Goal: Information Seeking & Learning: Learn about a topic

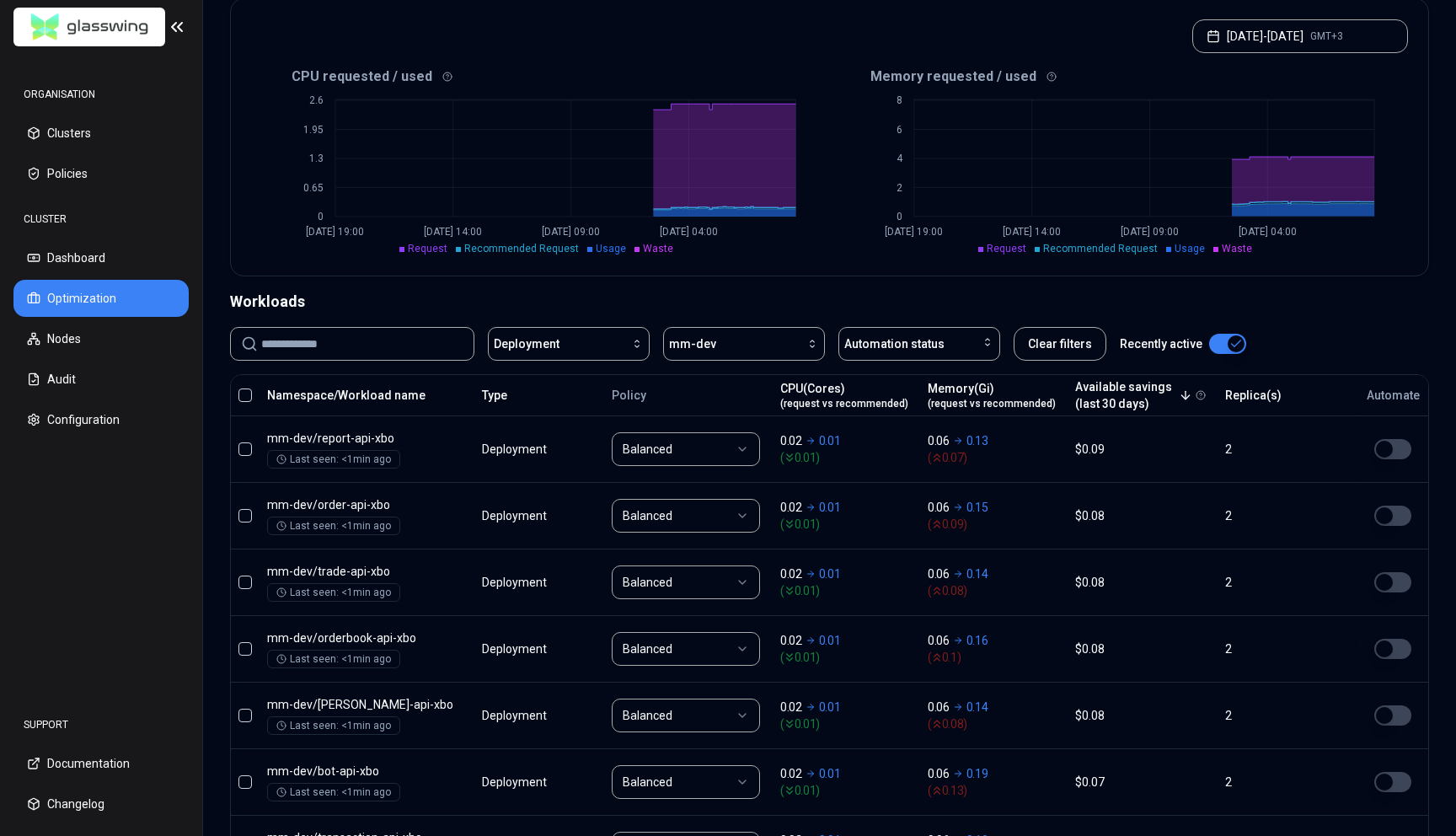
scroll to position [352, 0]
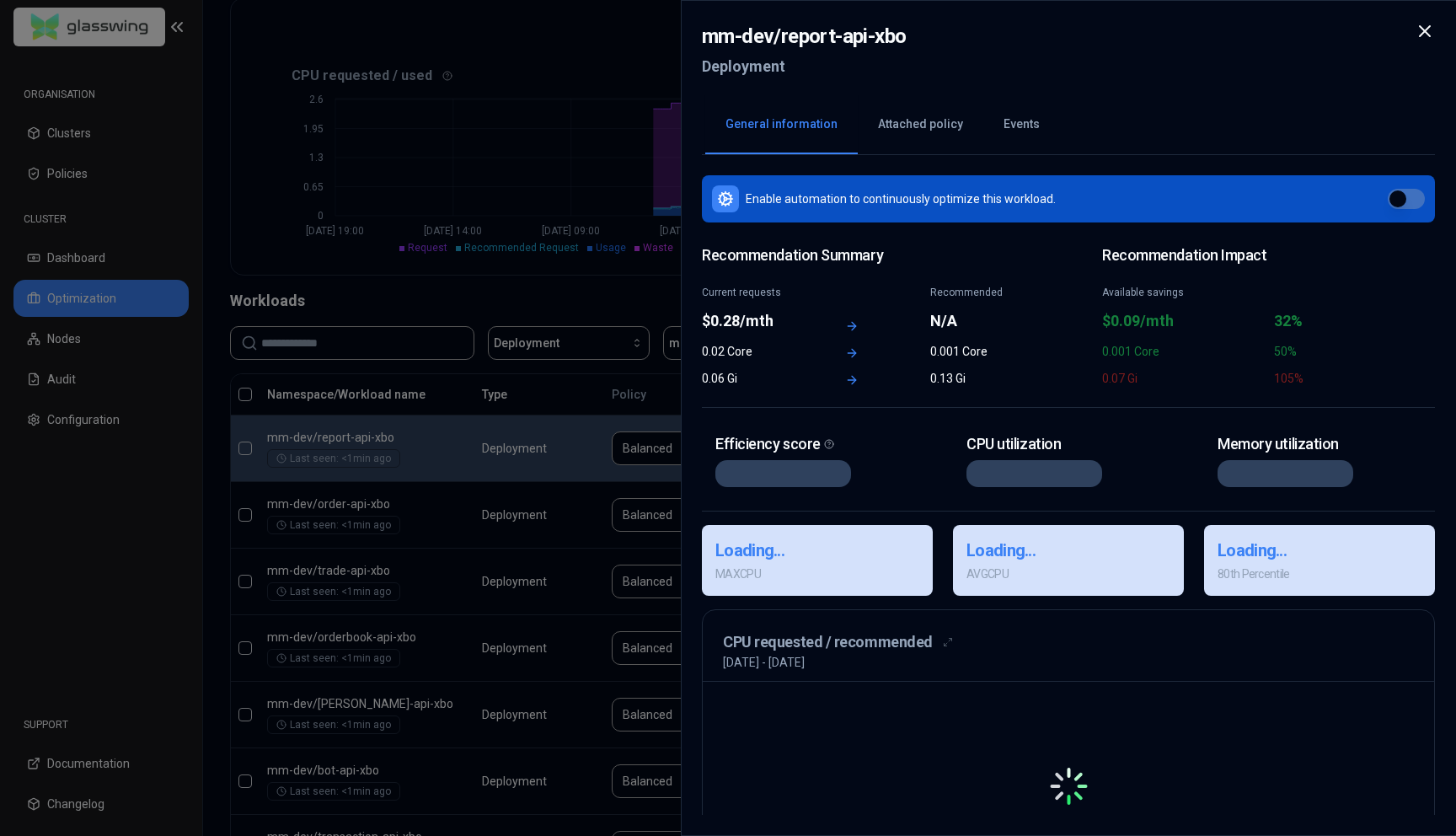
drag, startPoint x: 851, startPoint y: 440, endPoint x: 841, endPoint y: 440, distance: 10.0
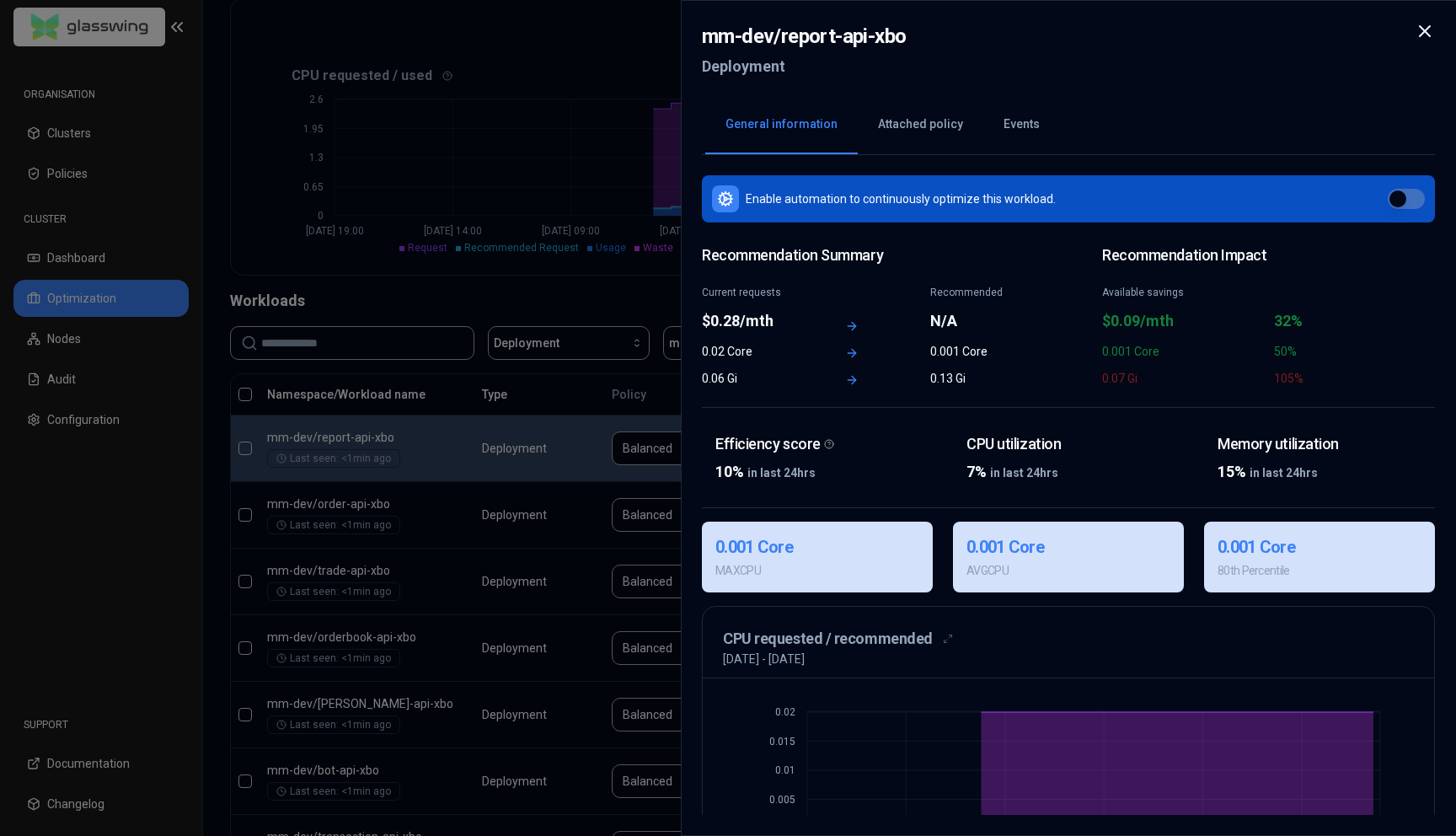
click at [1422, 24] on icon at bounding box center [1425, 31] width 20 height 20
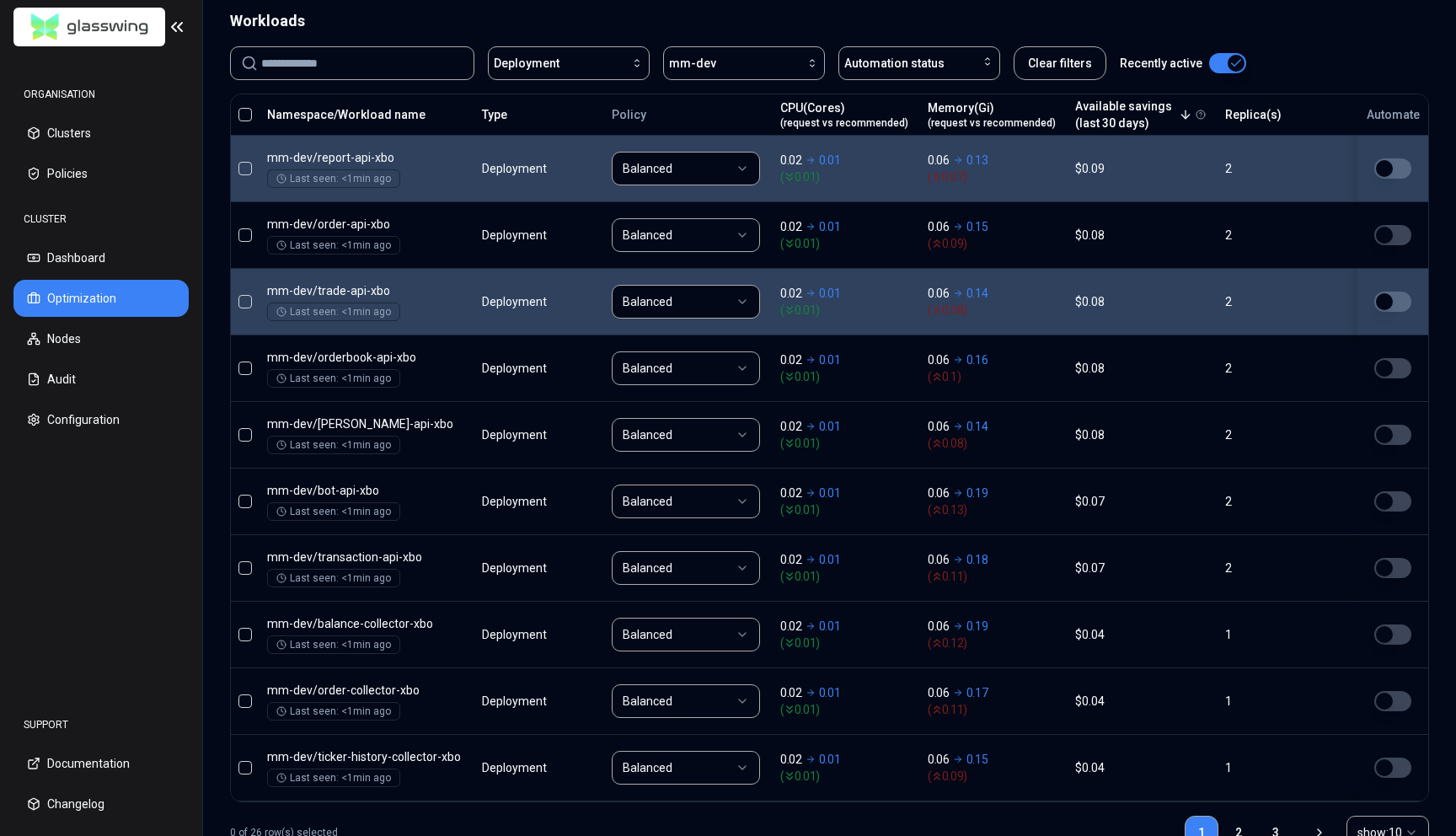
scroll to position [685, 0]
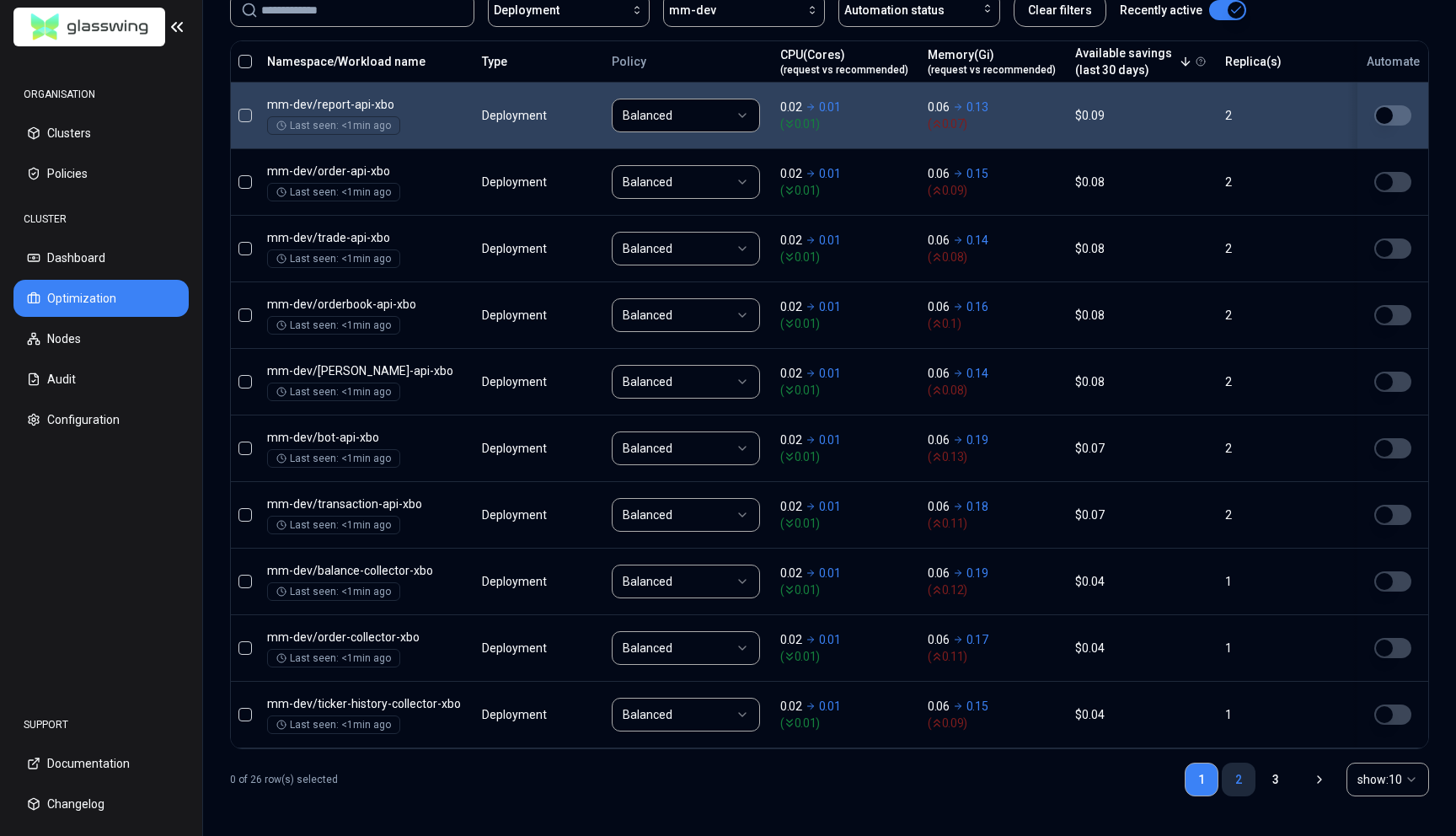
click at [1227, 784] on link "2" at bounding box center [1239, 780] width 34 height 34
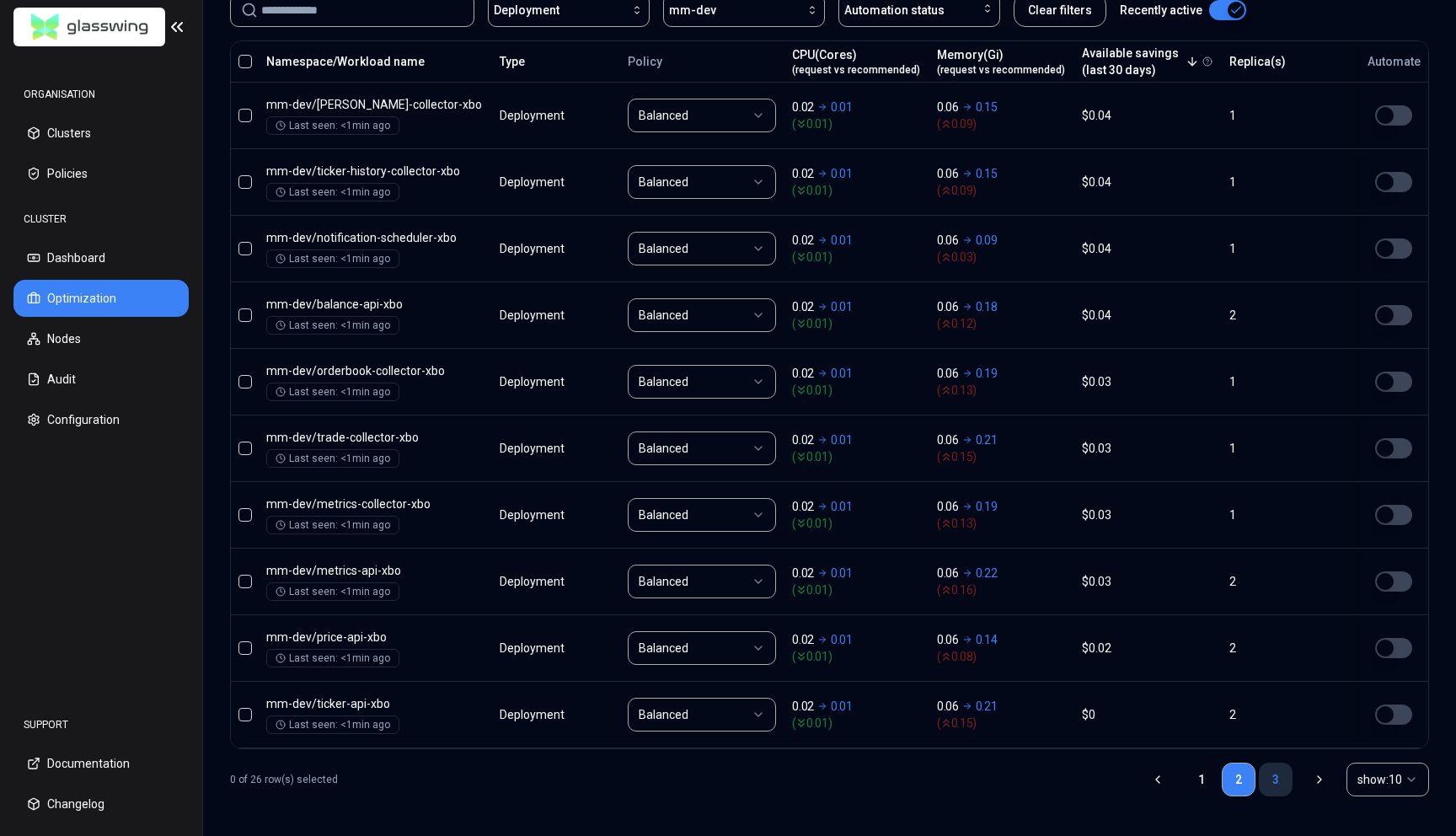
click at [1270, 780] on link "3" at bounding box center [1276, 780] width 34 height 34
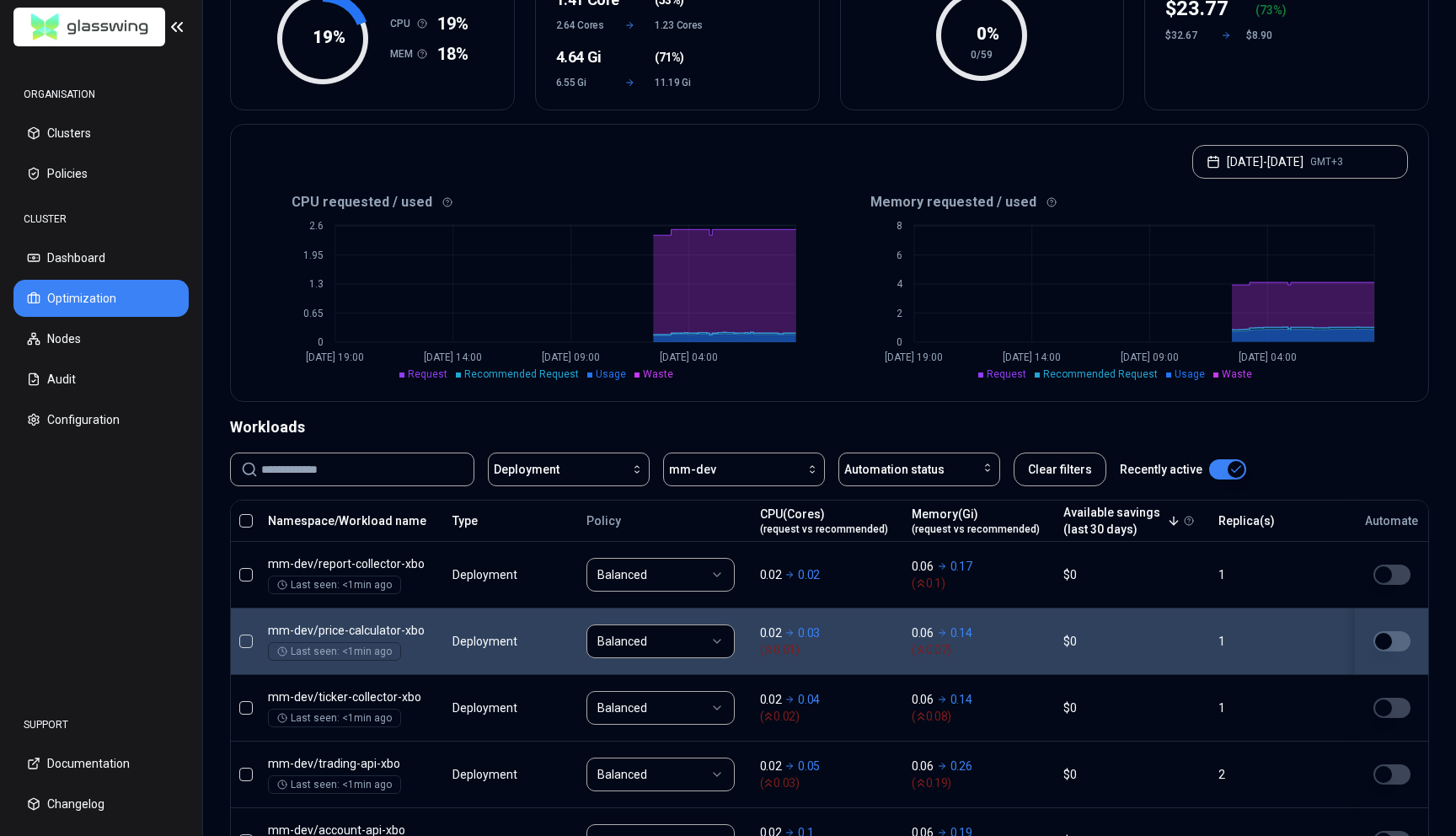
scroll to position [224, 0]
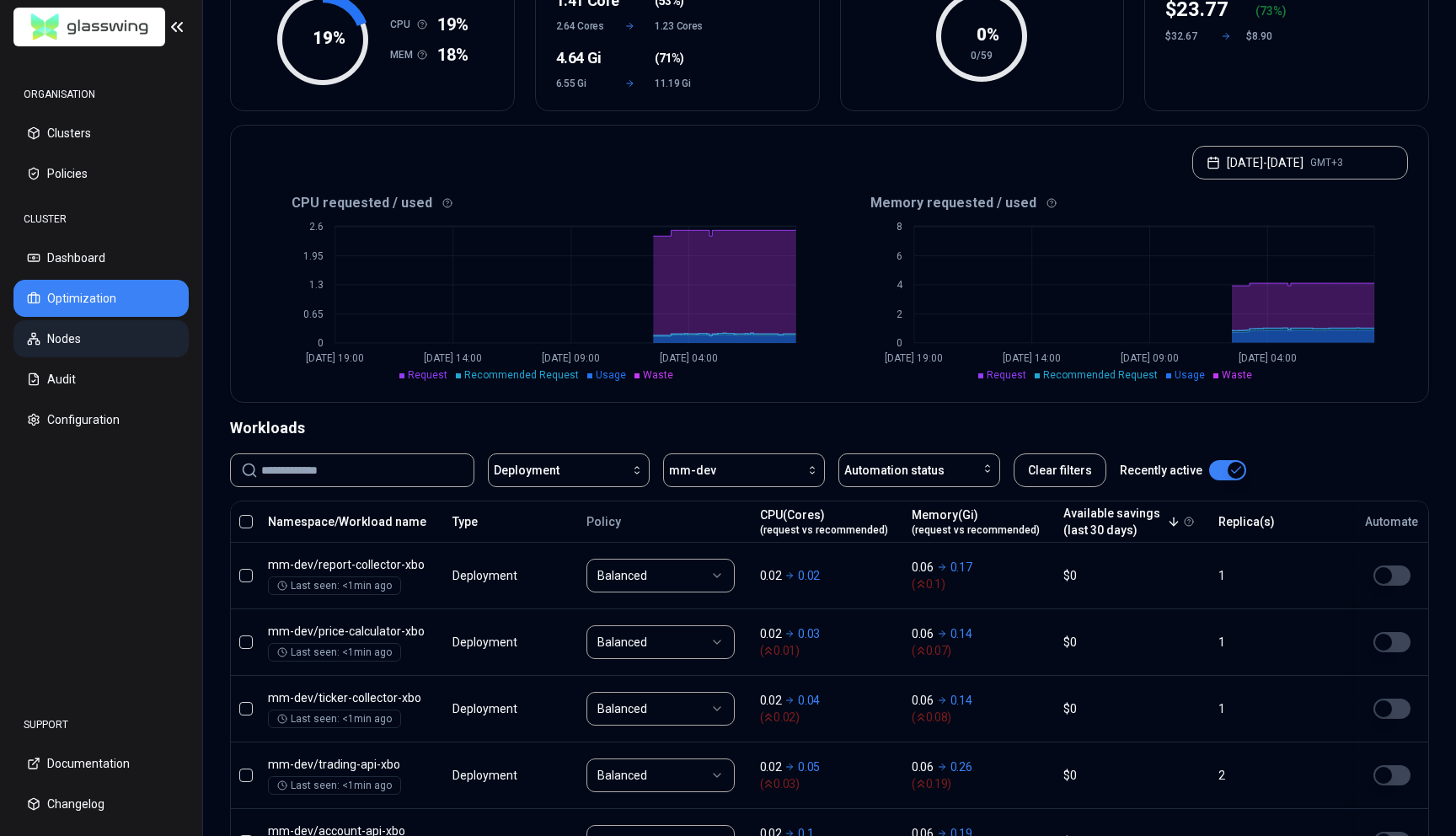
click at [116, 332] on button "Nodes" at bounding box center [101, 339] width 175 height 37
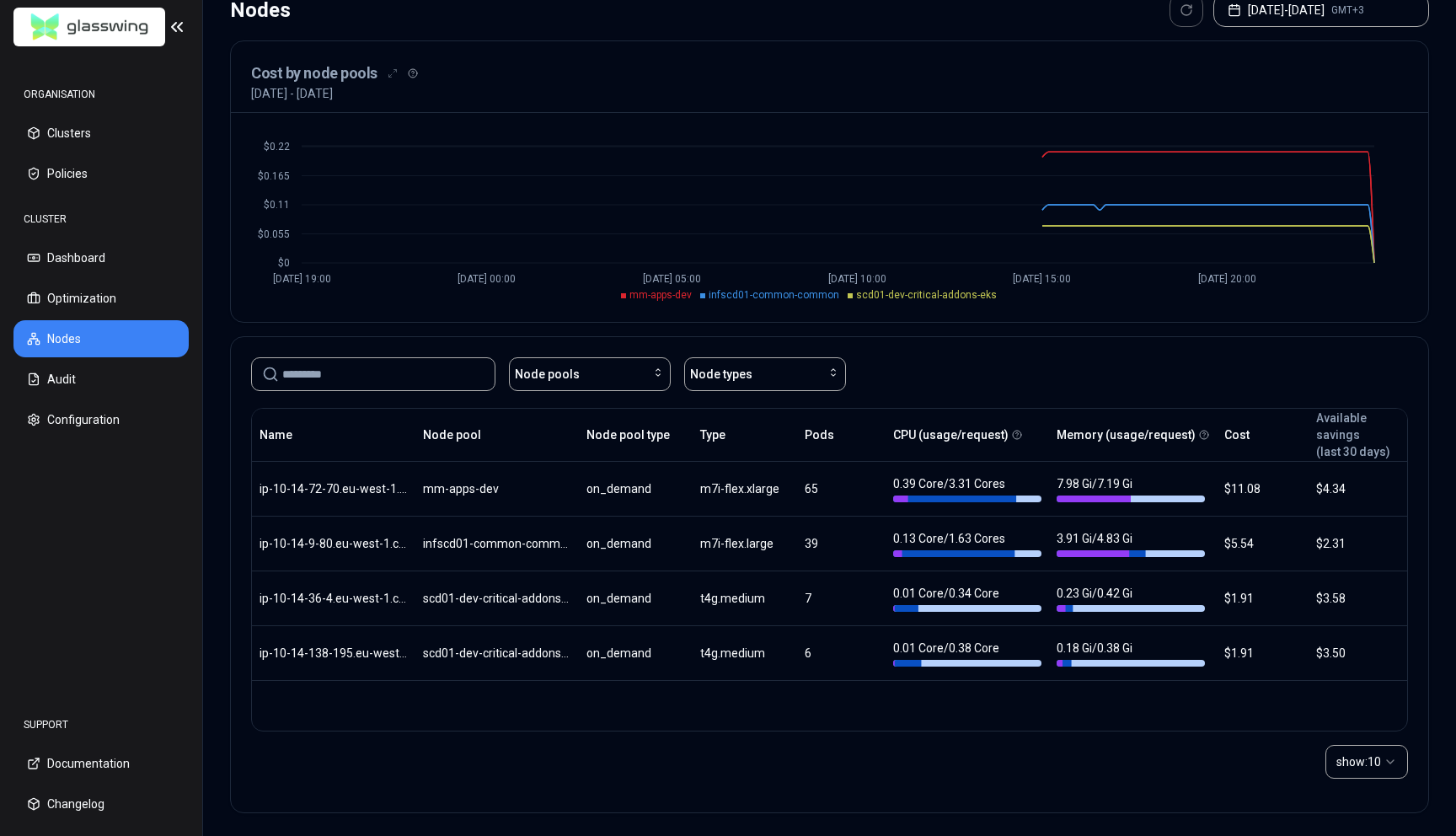
scroll to position [126, 0]
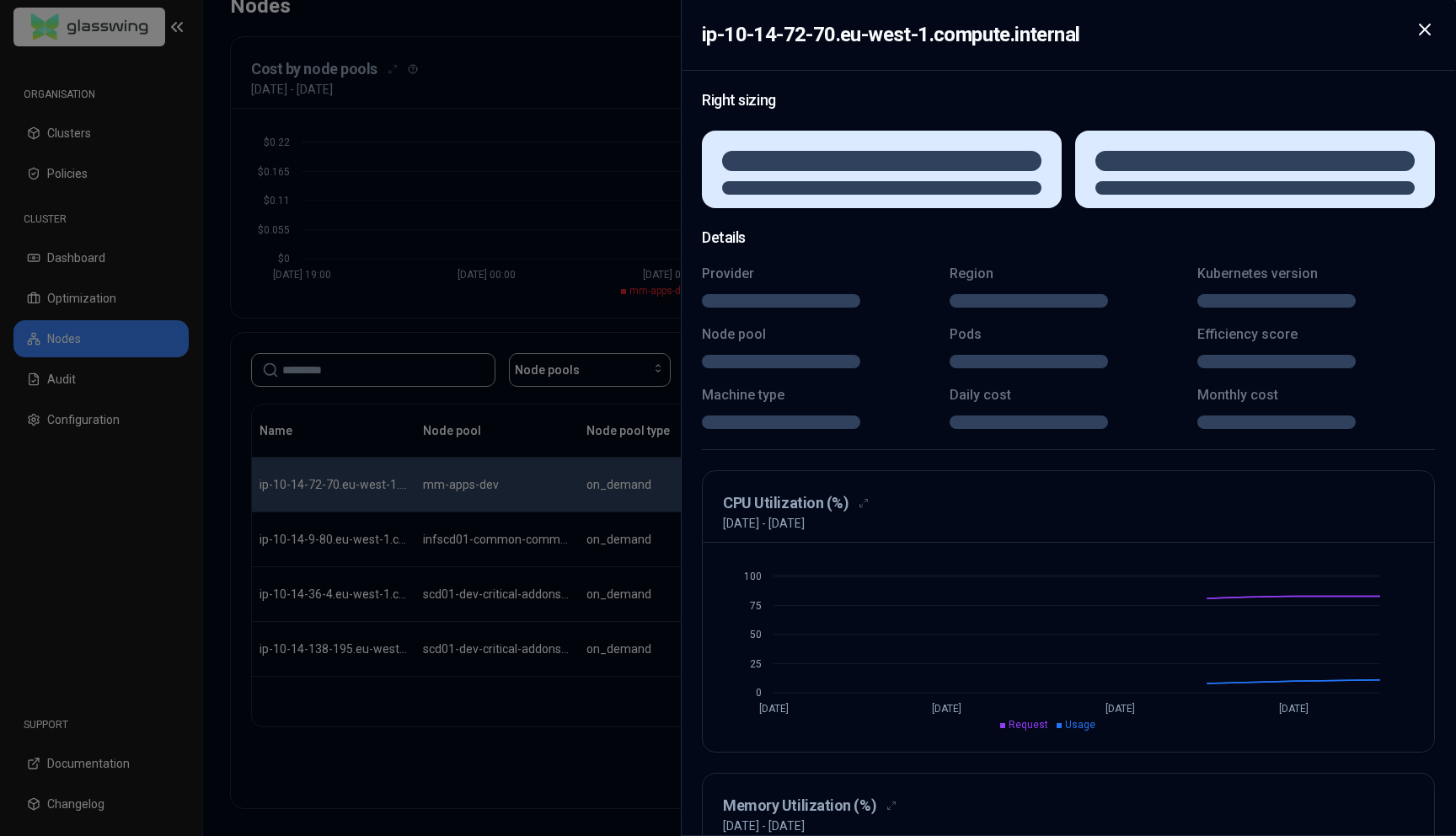
drag, startPoint x: 510, startPoint y: 489, endPoint x: 430, endPoint y: 492, distance: 80.1
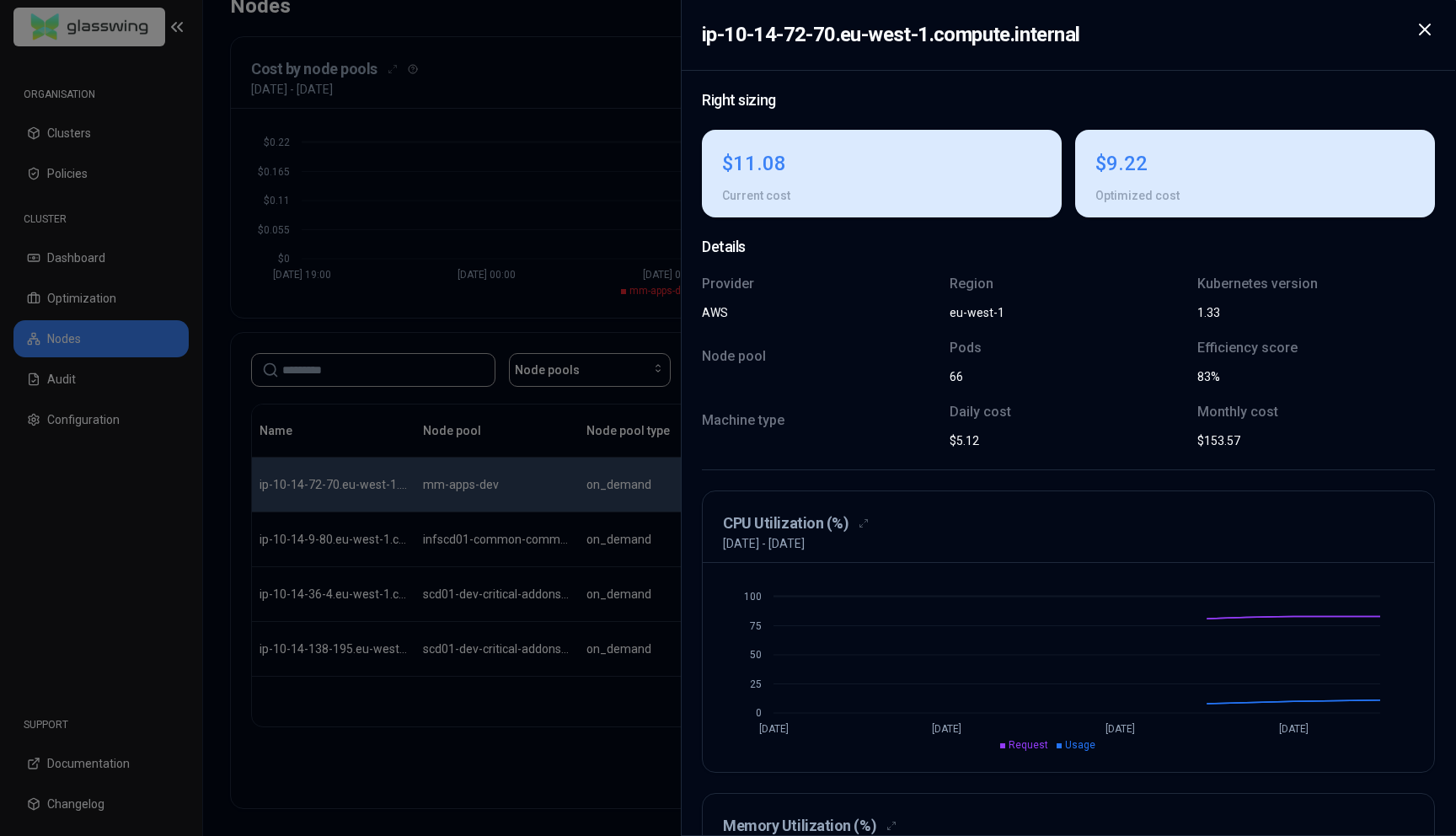
click at [430, 492] on div at bounding box center [728, 418] width 1456 height 836
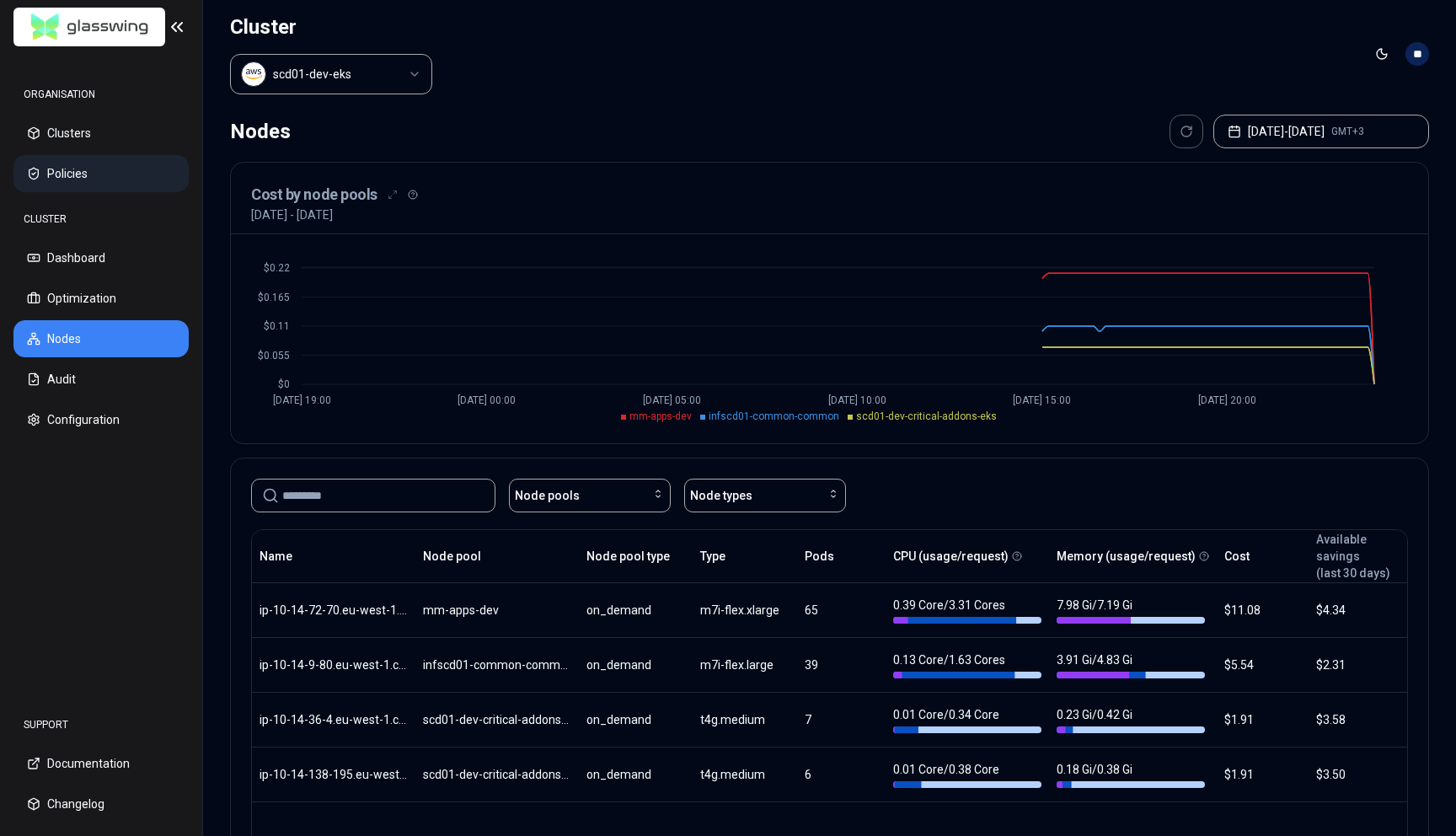
click at [108, 187] on button "Policies" at bounding box center [101, 174] width 175 height 37
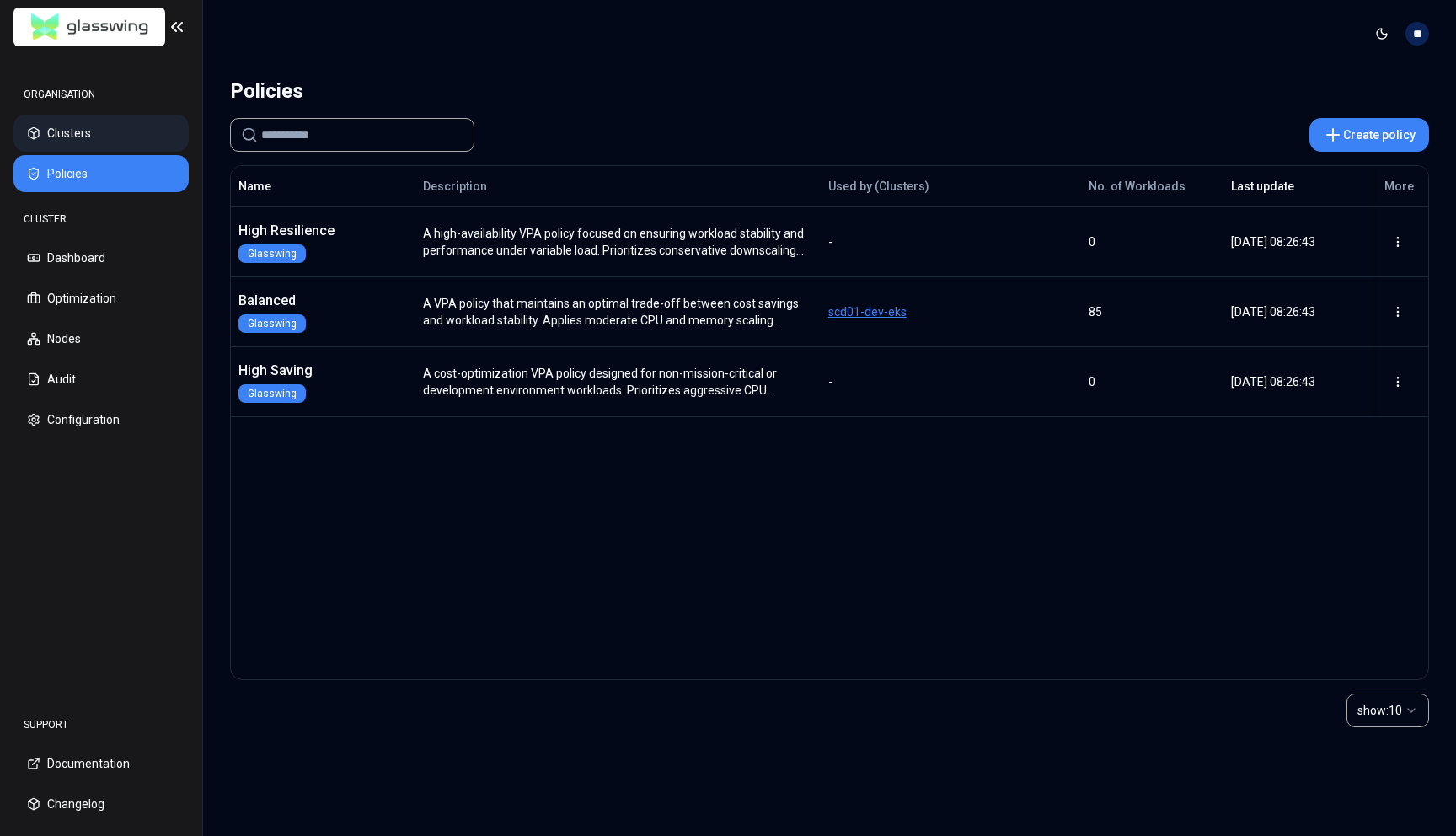
click at [99, 150] on button "Clusters" at bounding box center [101, 133] width 175 height 37
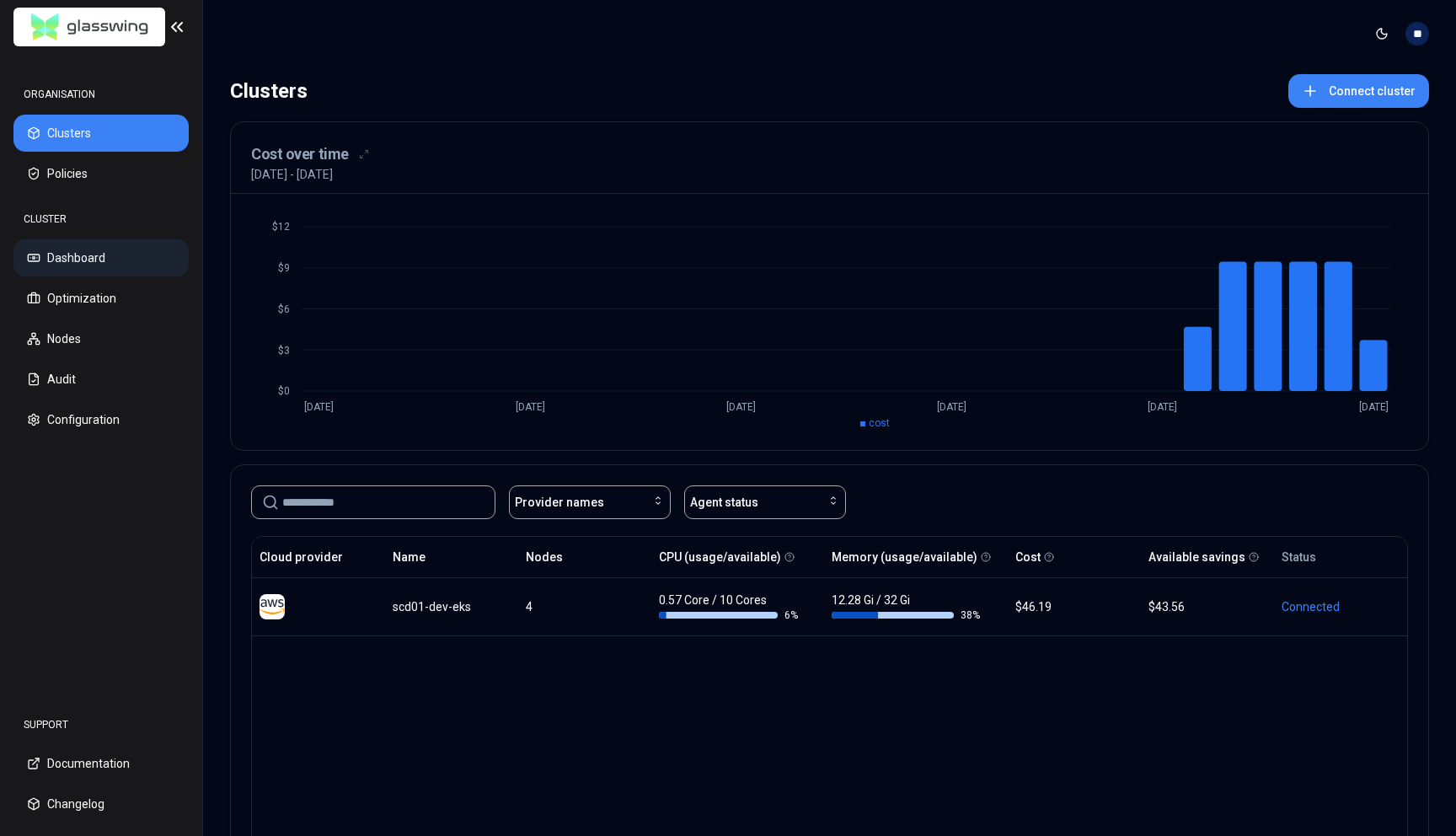
click at [108, 250] on button "Dashboard" at bounding box center [101, 258] width 175 height 37
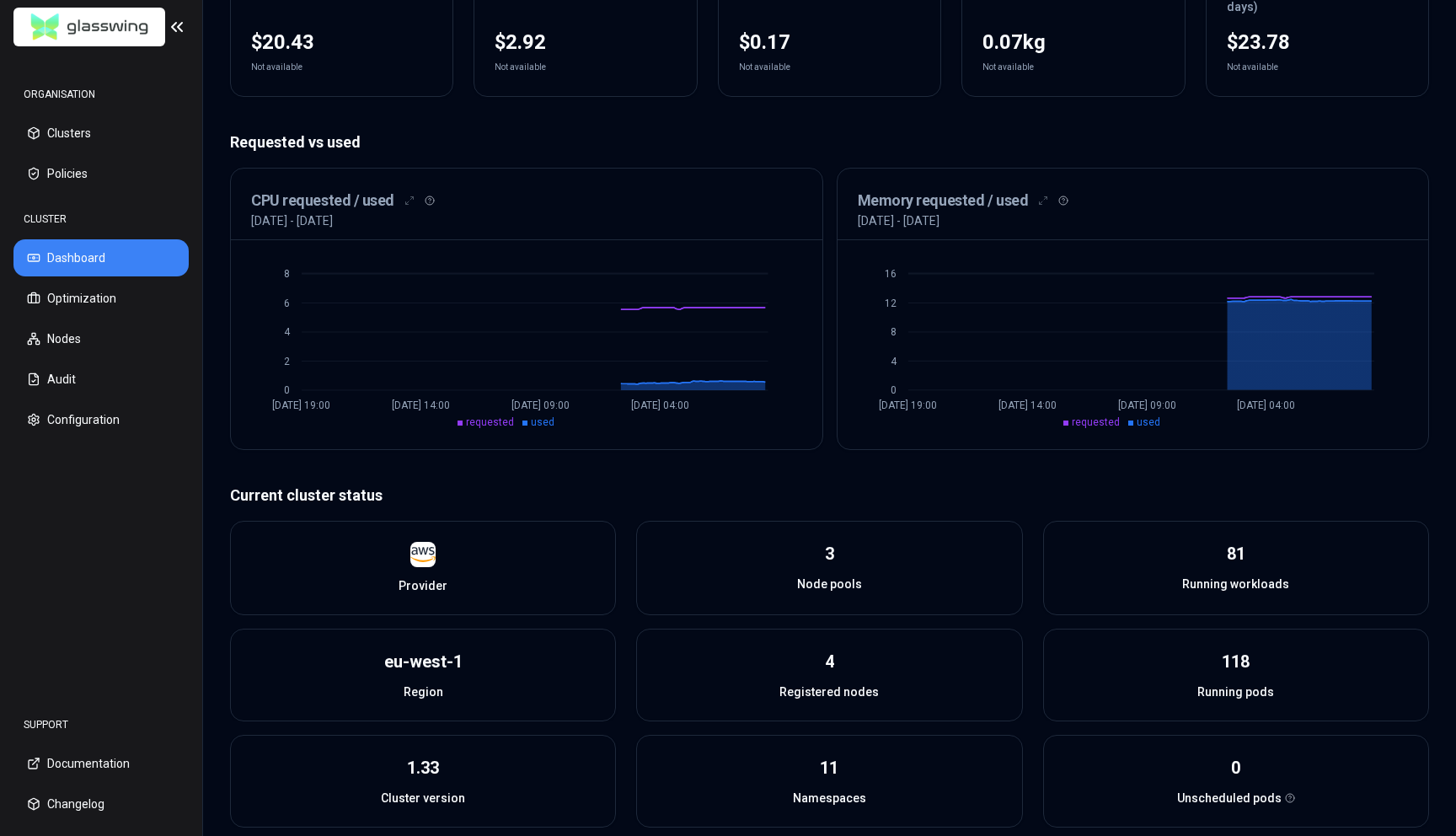
scroll to position [36, 0]
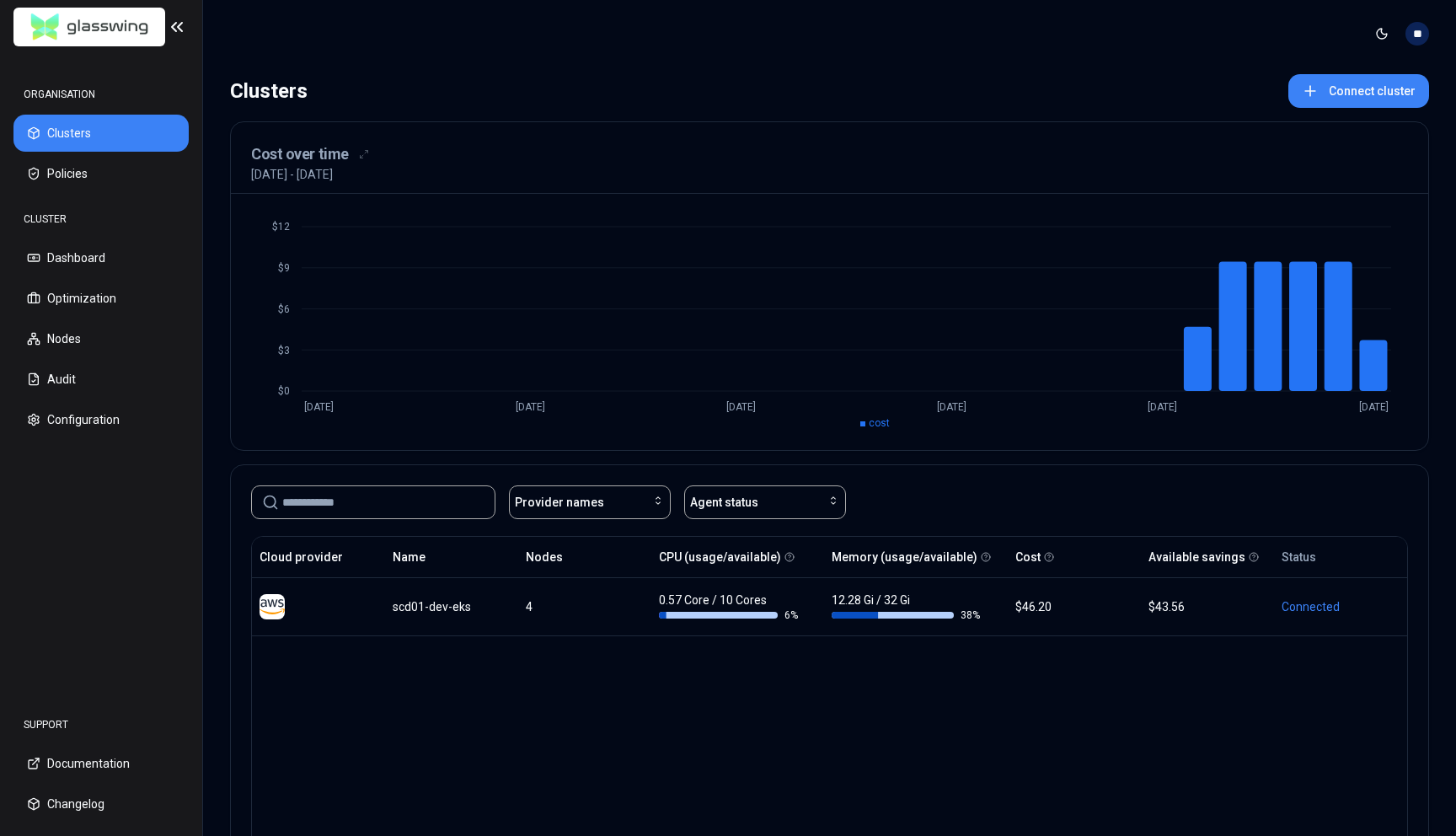
scroll to position [133, 0]
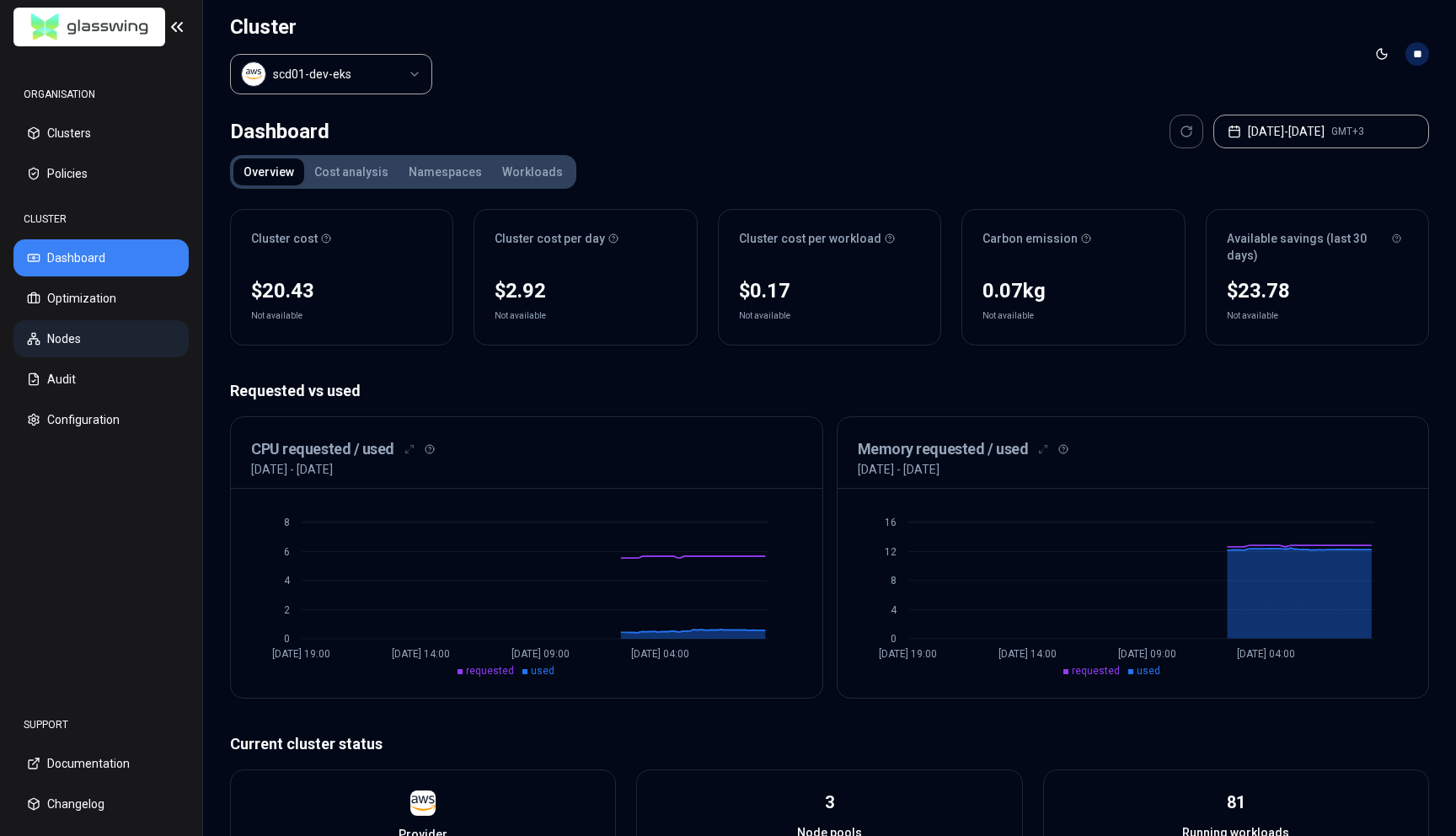
click at [69, 343] on button "Nodes" at bounding box center [101, 339] width 175 height 37
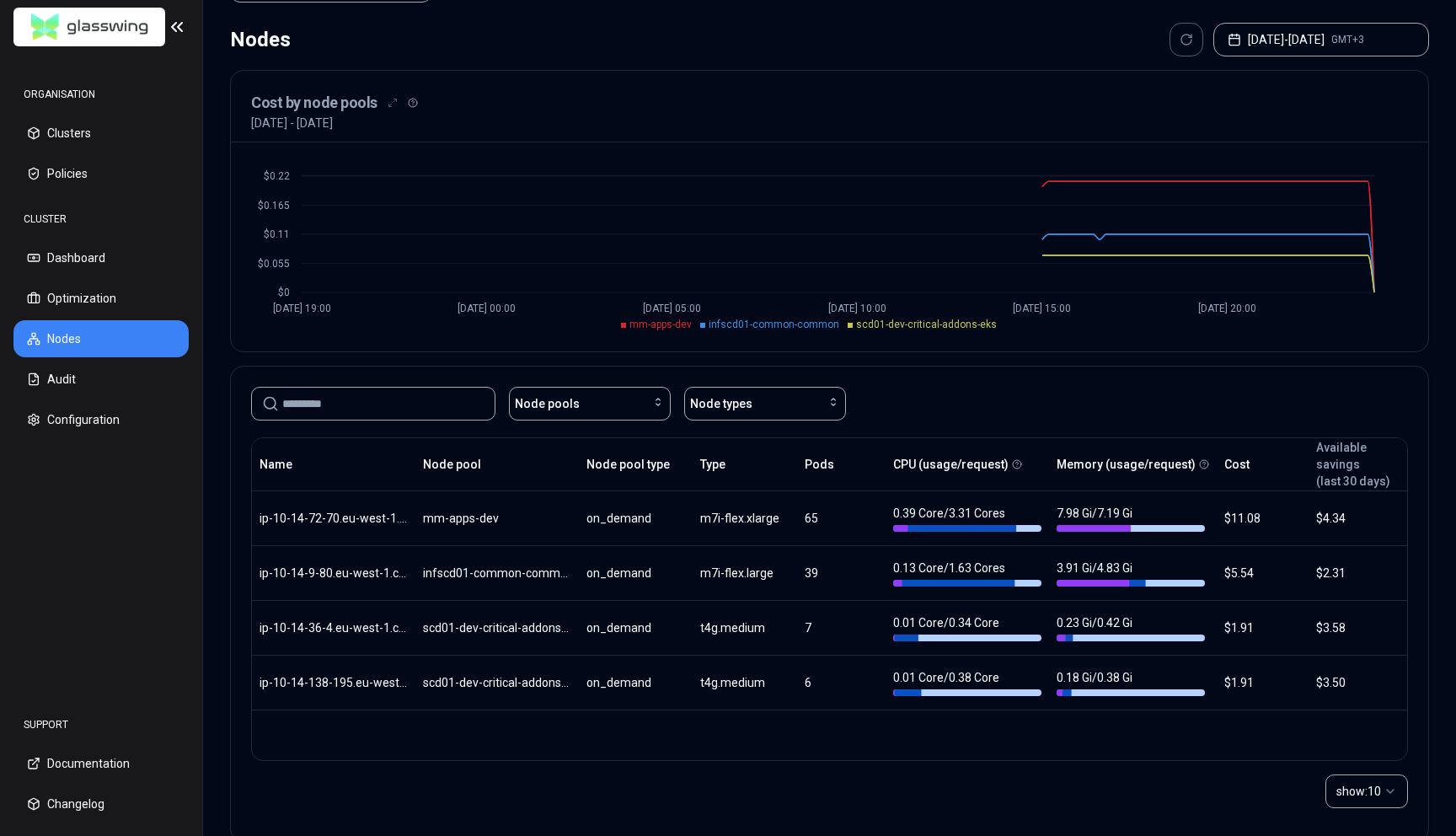
scroll to position [126, 0]
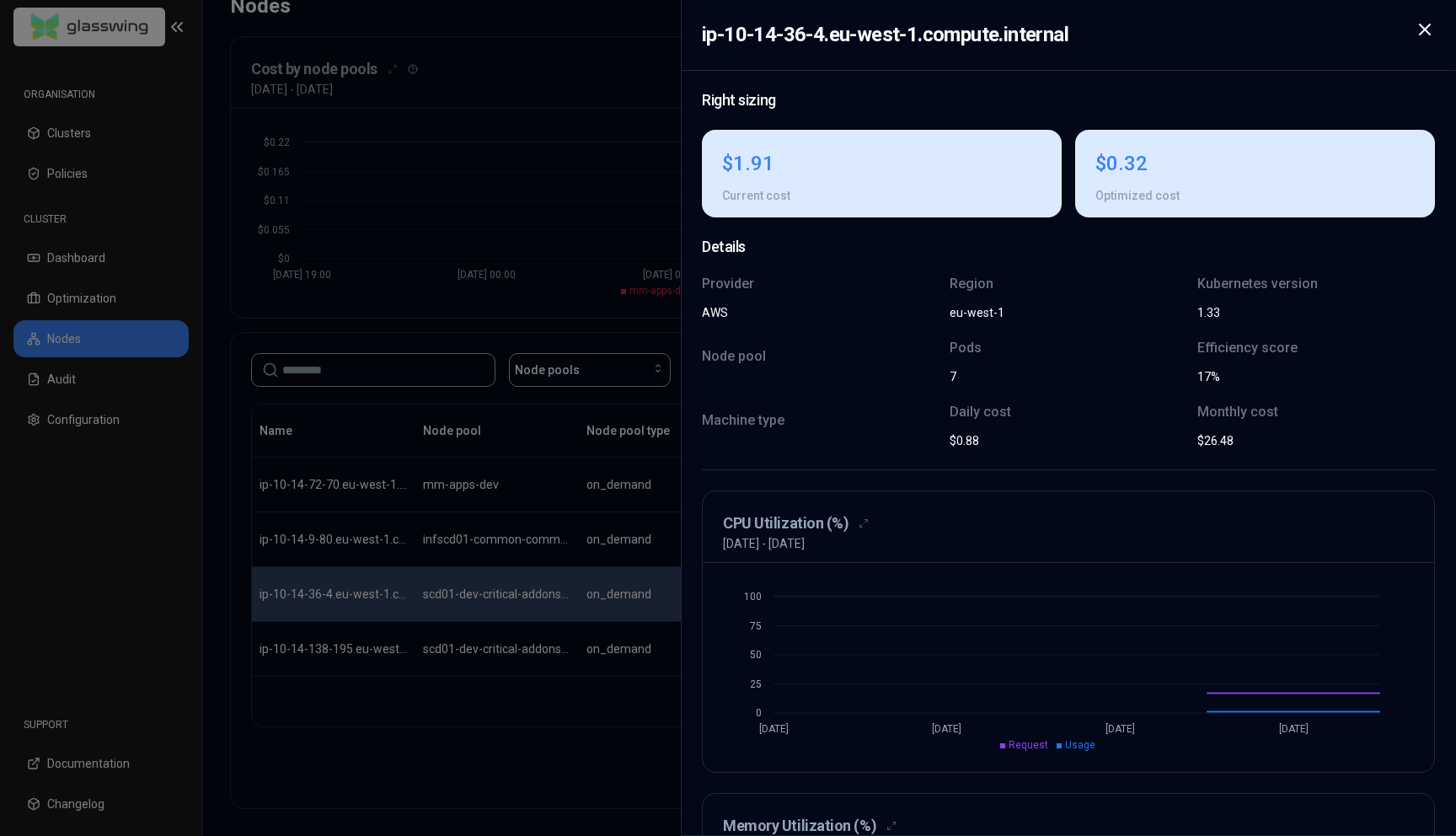
click at [612, 705] on div at bounding box center [728, 418] width 1456 height 836
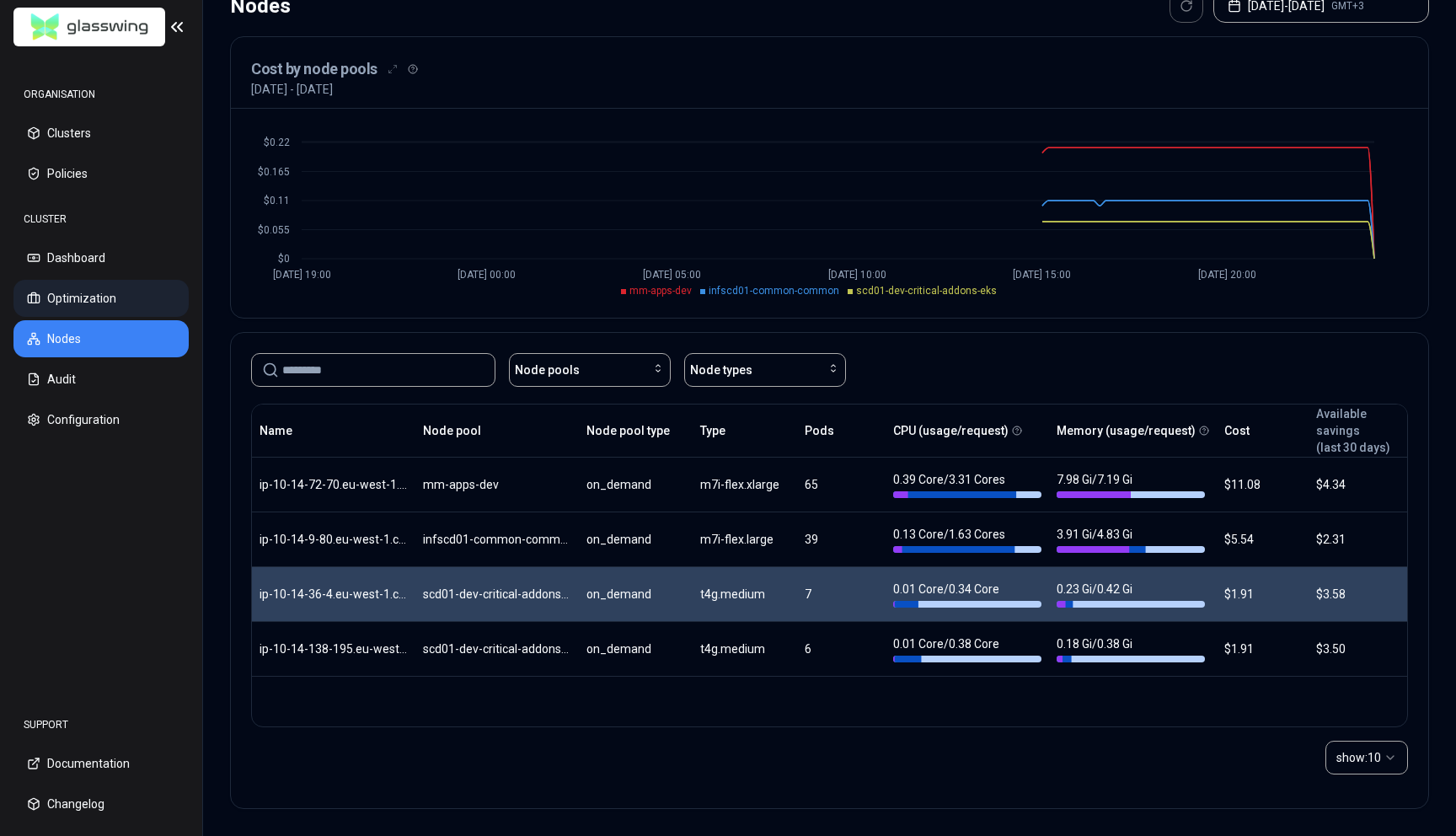
click at [91, 302] on button "Optimization" at bounding box center [101, 298] width 175 height 37
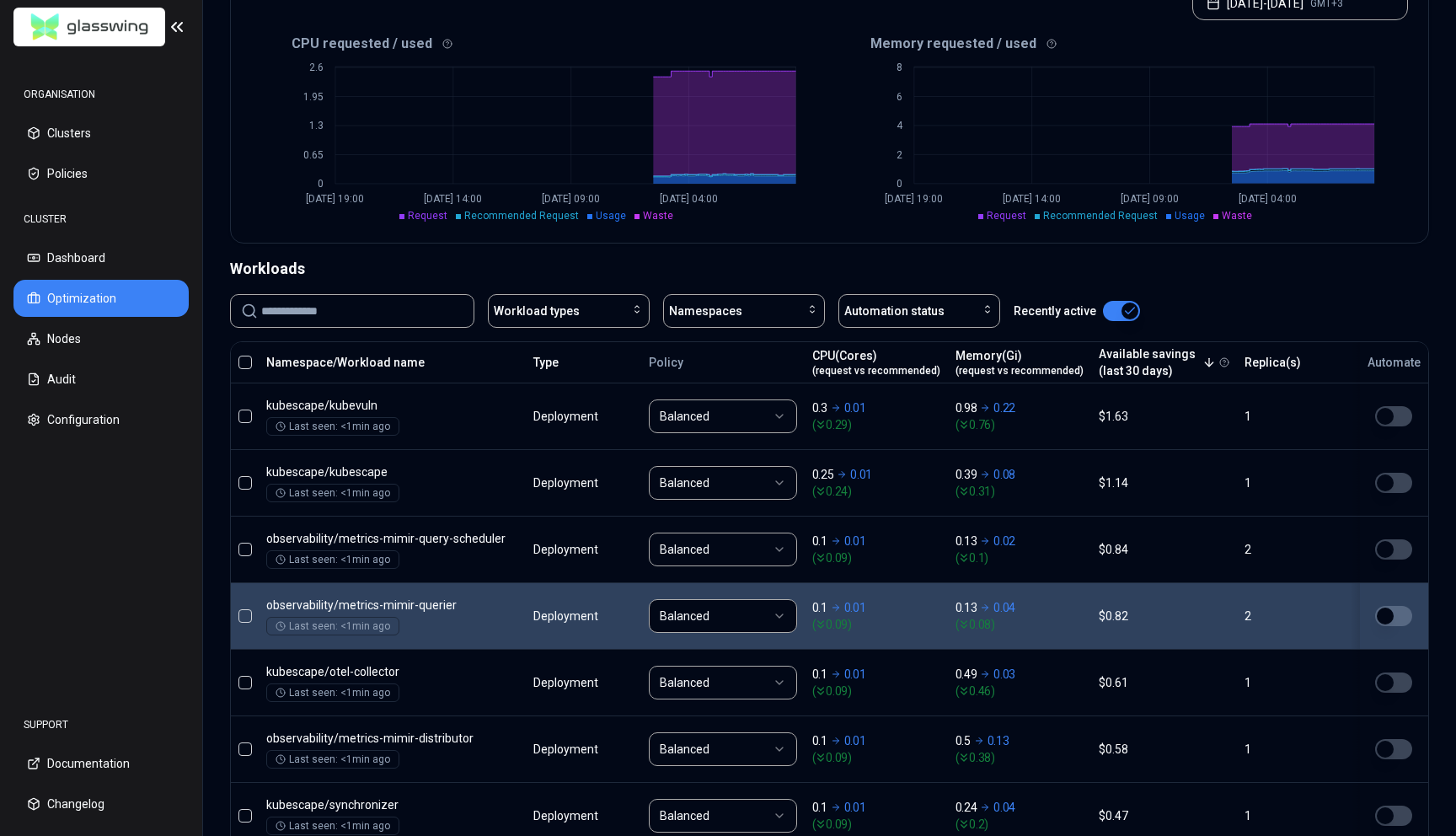
scroll to position [372, 0]
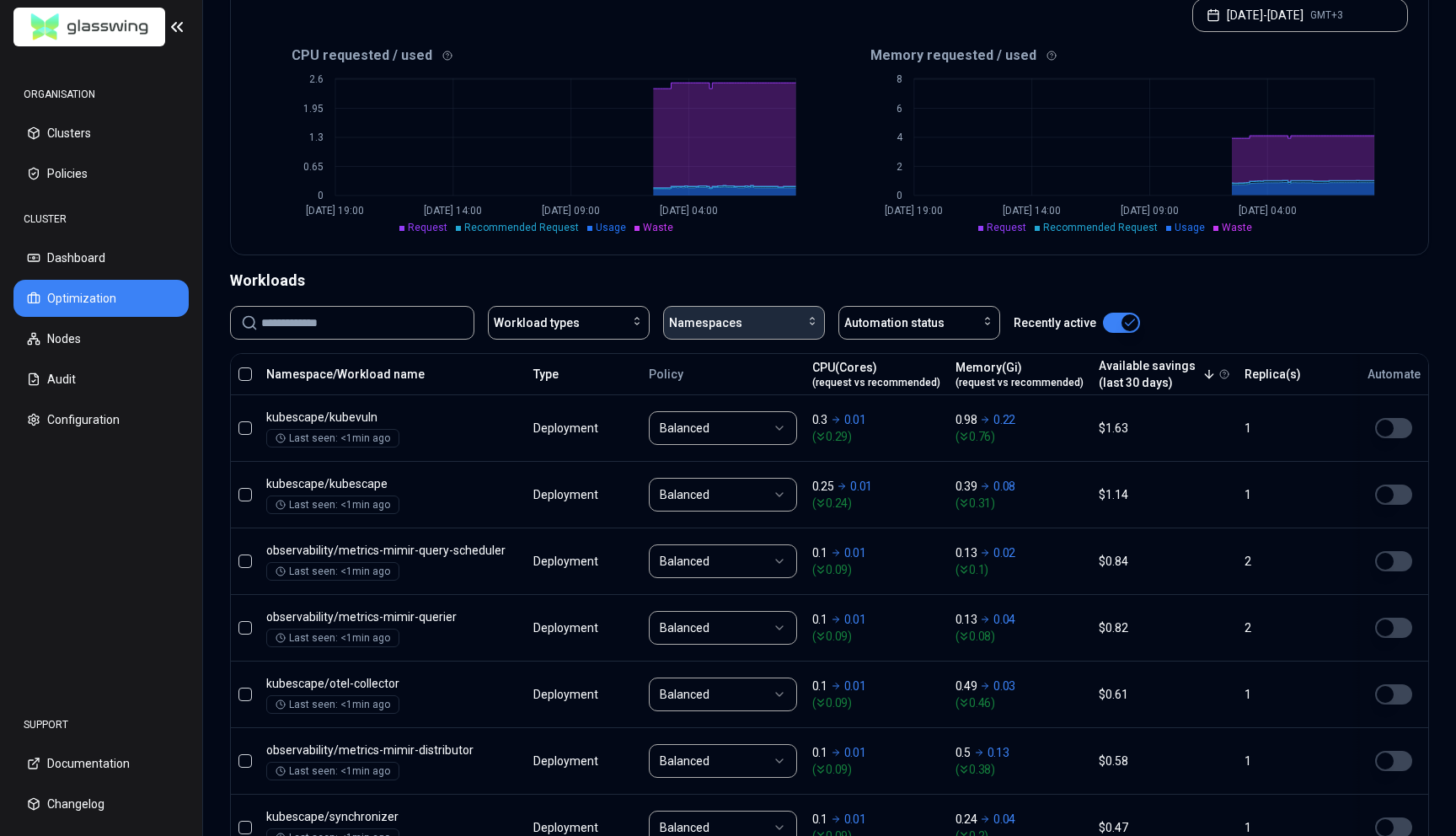
click at [771, 320] on div "Namespaces" at bounding box center [744, 323] width 150 height 17
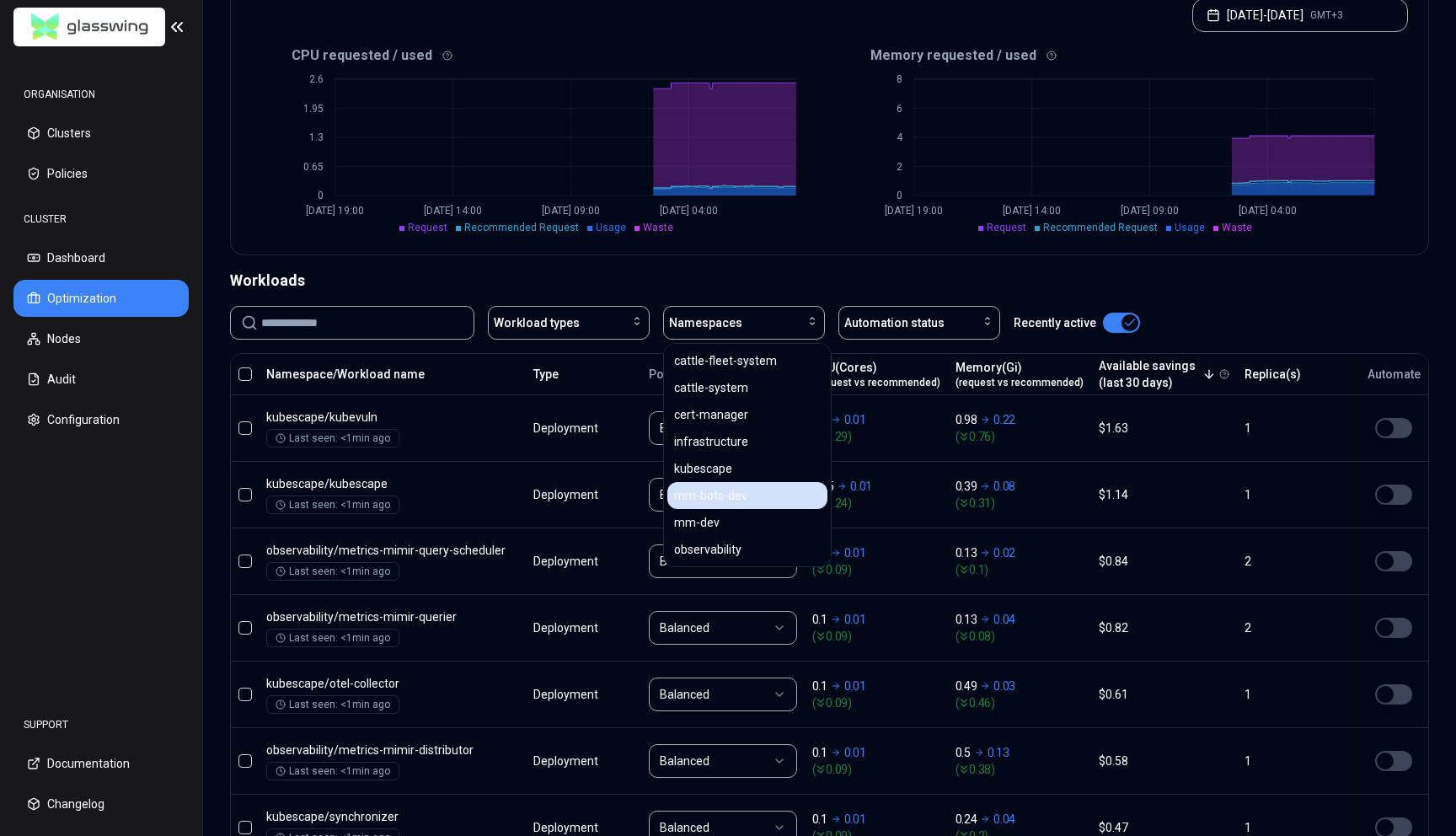
click at [745, 495] on div "mm-bots-dev" at bounding box center [748, 496] width 161 height 27
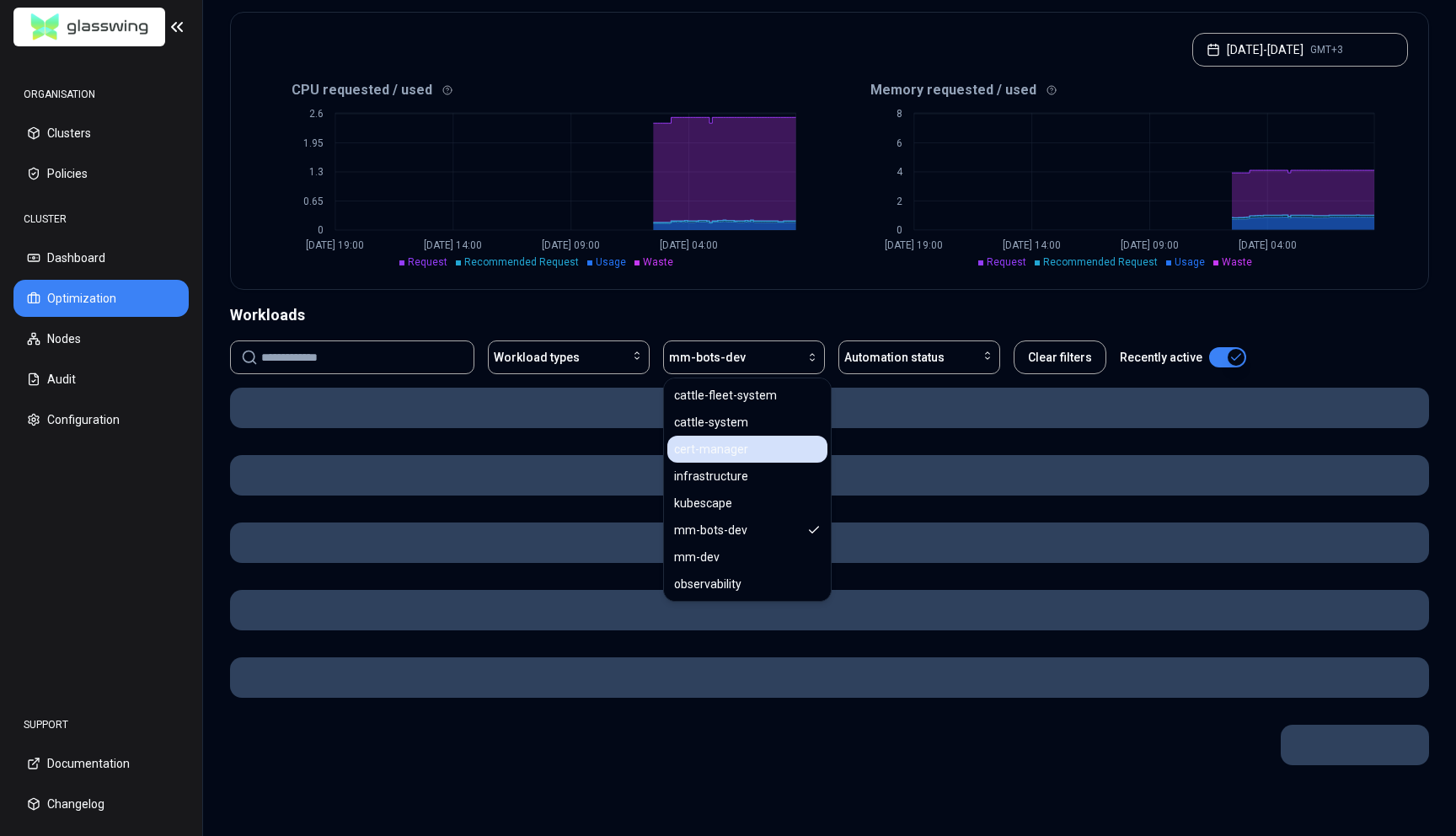
scroll to position [300, 0]
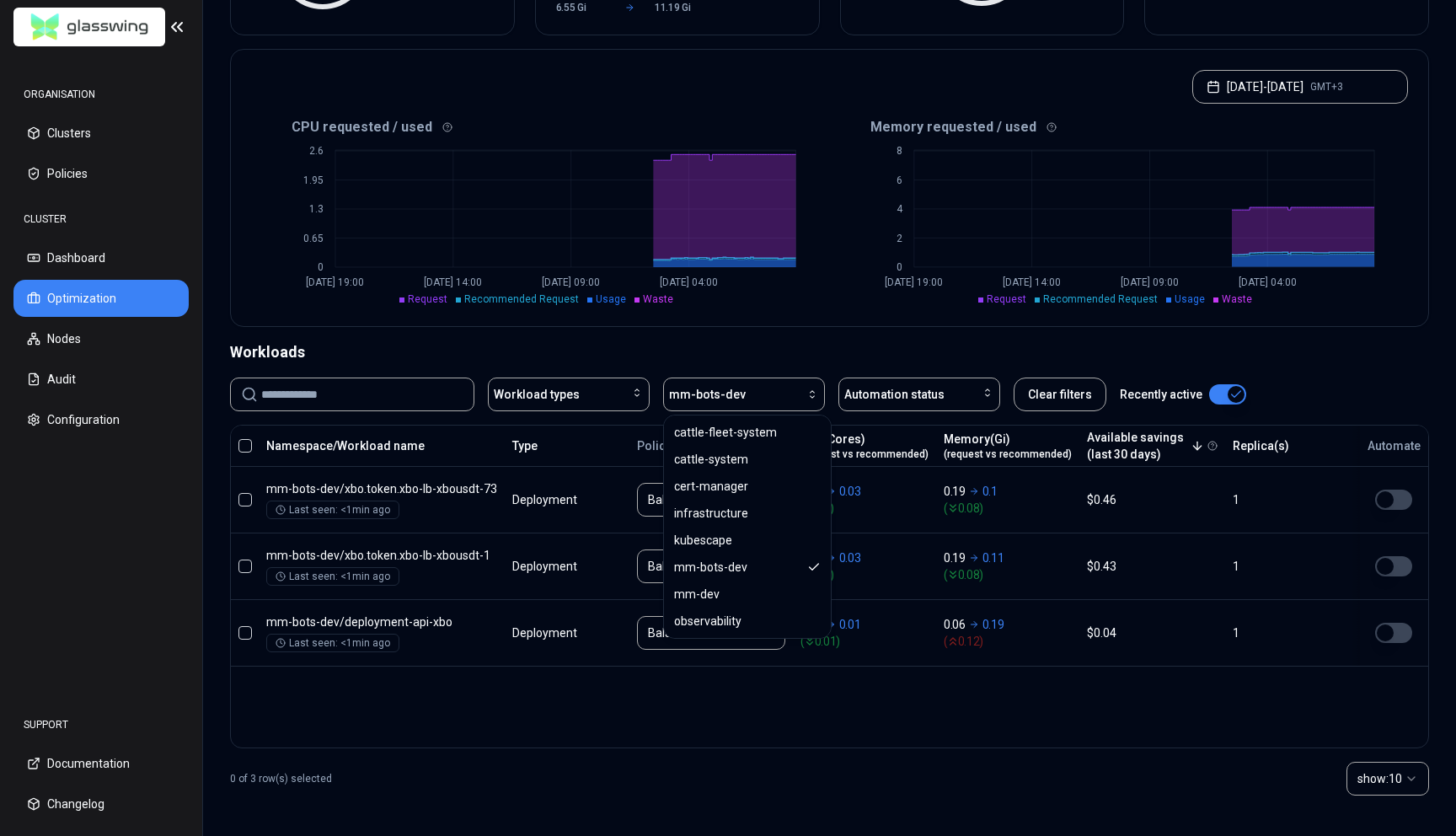
click at [947, 766] on div "0 of 3 row(s) selected show: 10" at bounding box center [830, 778] width 1199 height 60
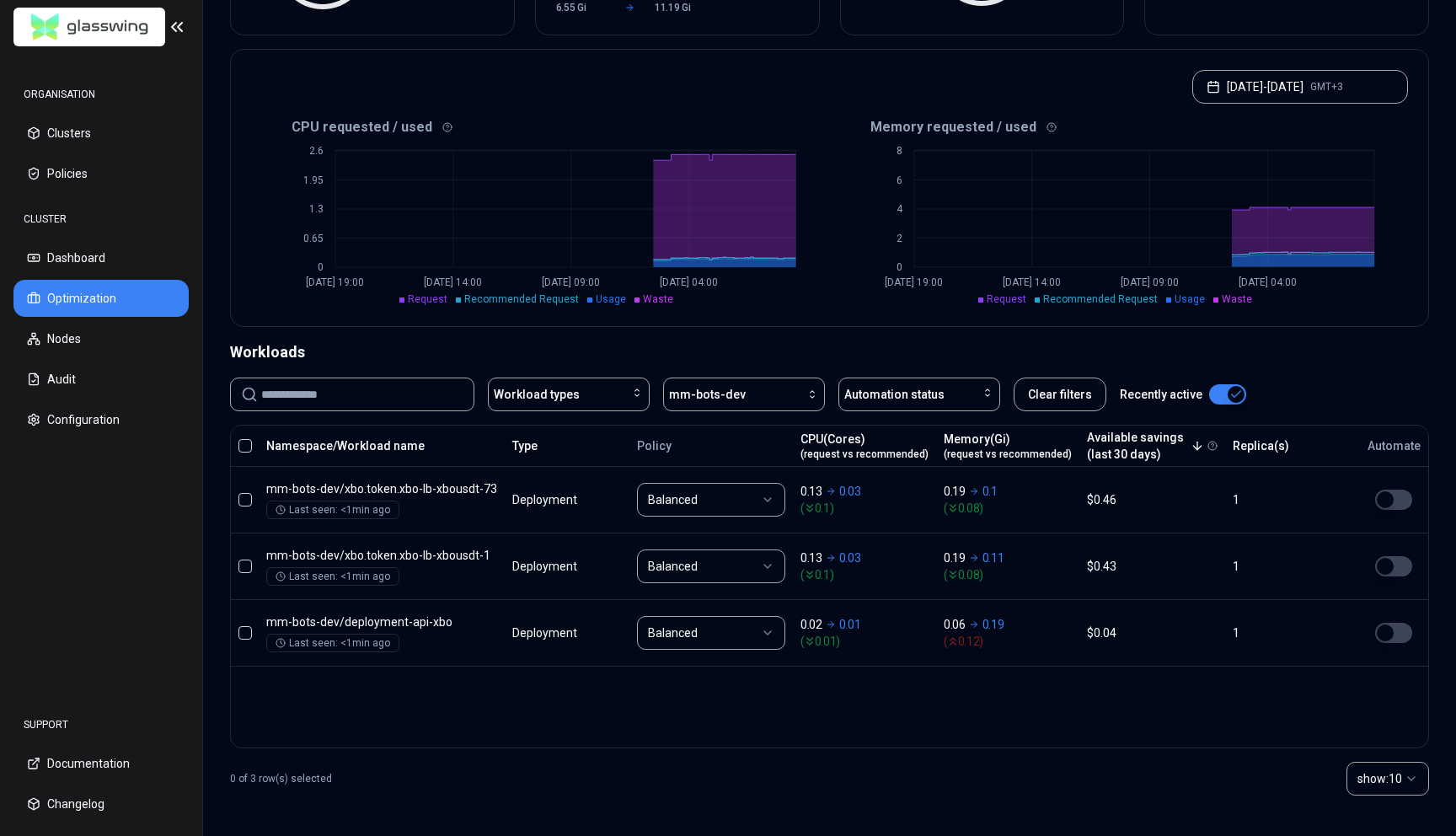
click at [1349, 382] on div "Workload types mm-bots-dev Automation status Clear filters Recently active" at bounding box center [830, 394] width 1199 height 34
click at [869, 341] on div "Workloads" at bounding box center [830, 353] width 1199 height 24
click at [392, 355] on div "Workloads" at bounding box center [830, 353] width 1199 height 24
click at [746, 393] on div "button" at bounding box center [782, 394] width 73 height 14
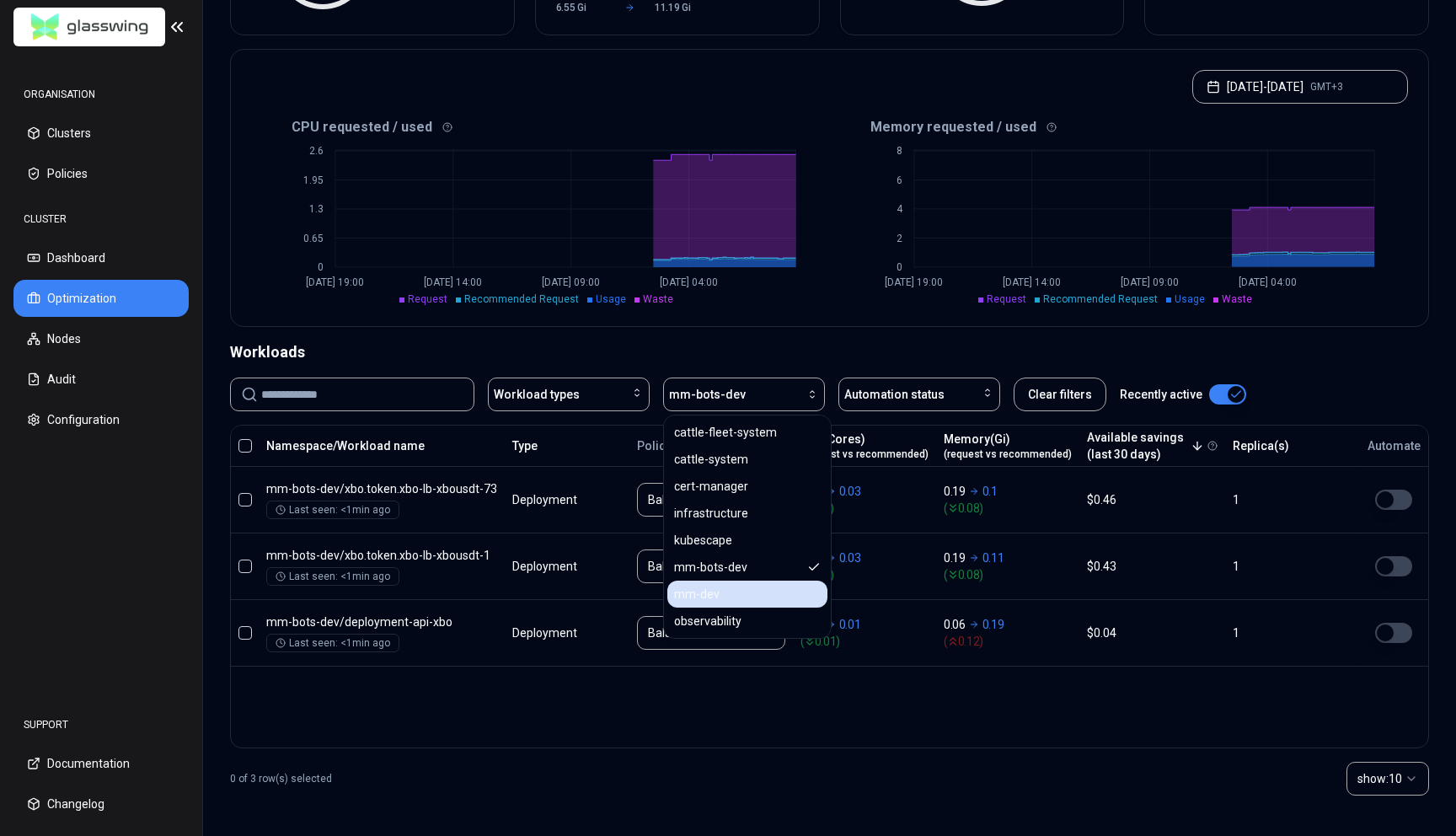
click at [730, 596] on div "mm-dev" at bounding box center [748, 595] width 161 height 27
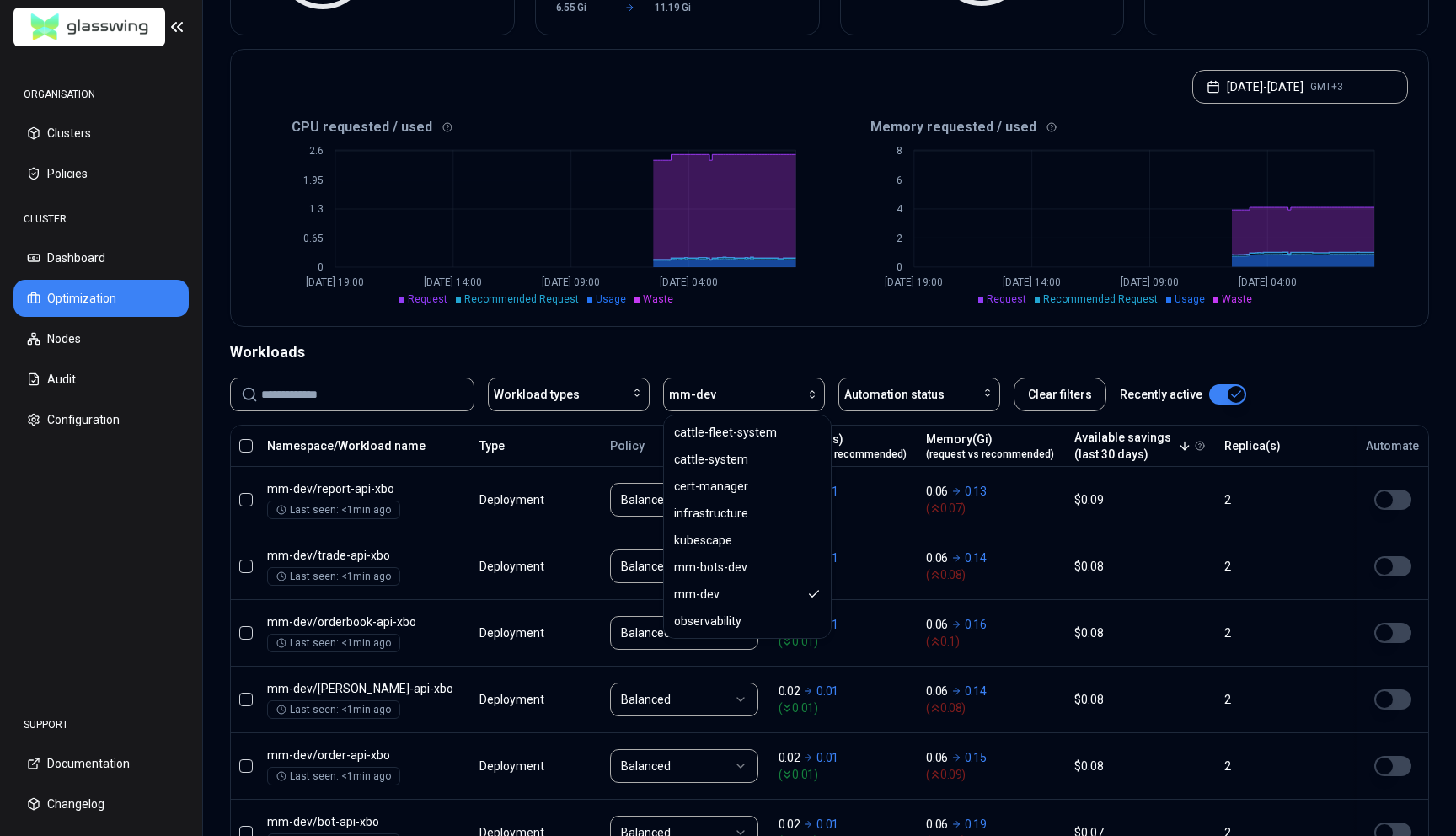
click at [937, 363] on div "Workloads" at bounding box center [830, 353] width 1199 height 24
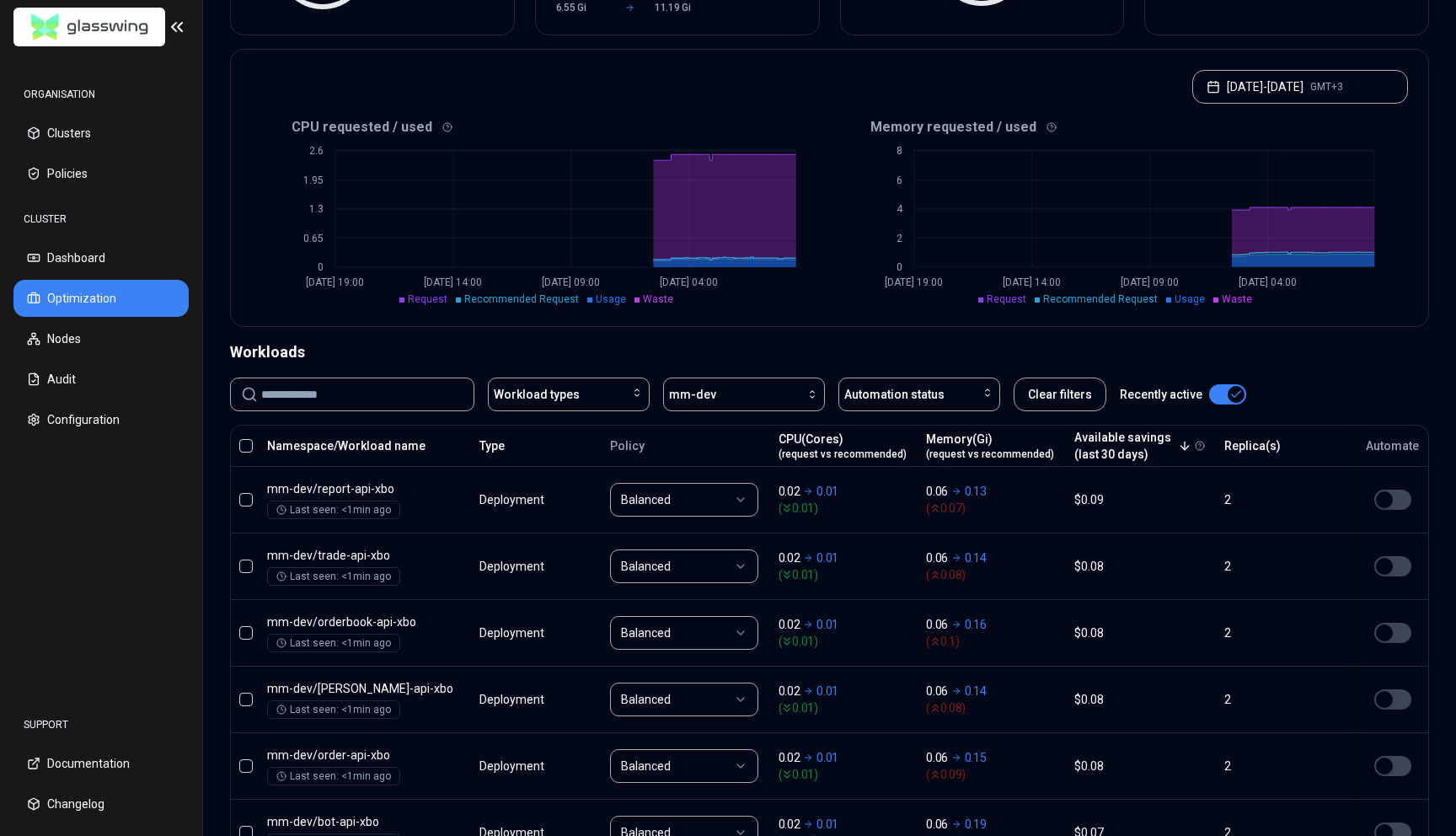
click at [841, 448] on span "(request vs recommended)" at bounding box center [843, 455] width 128 height 14
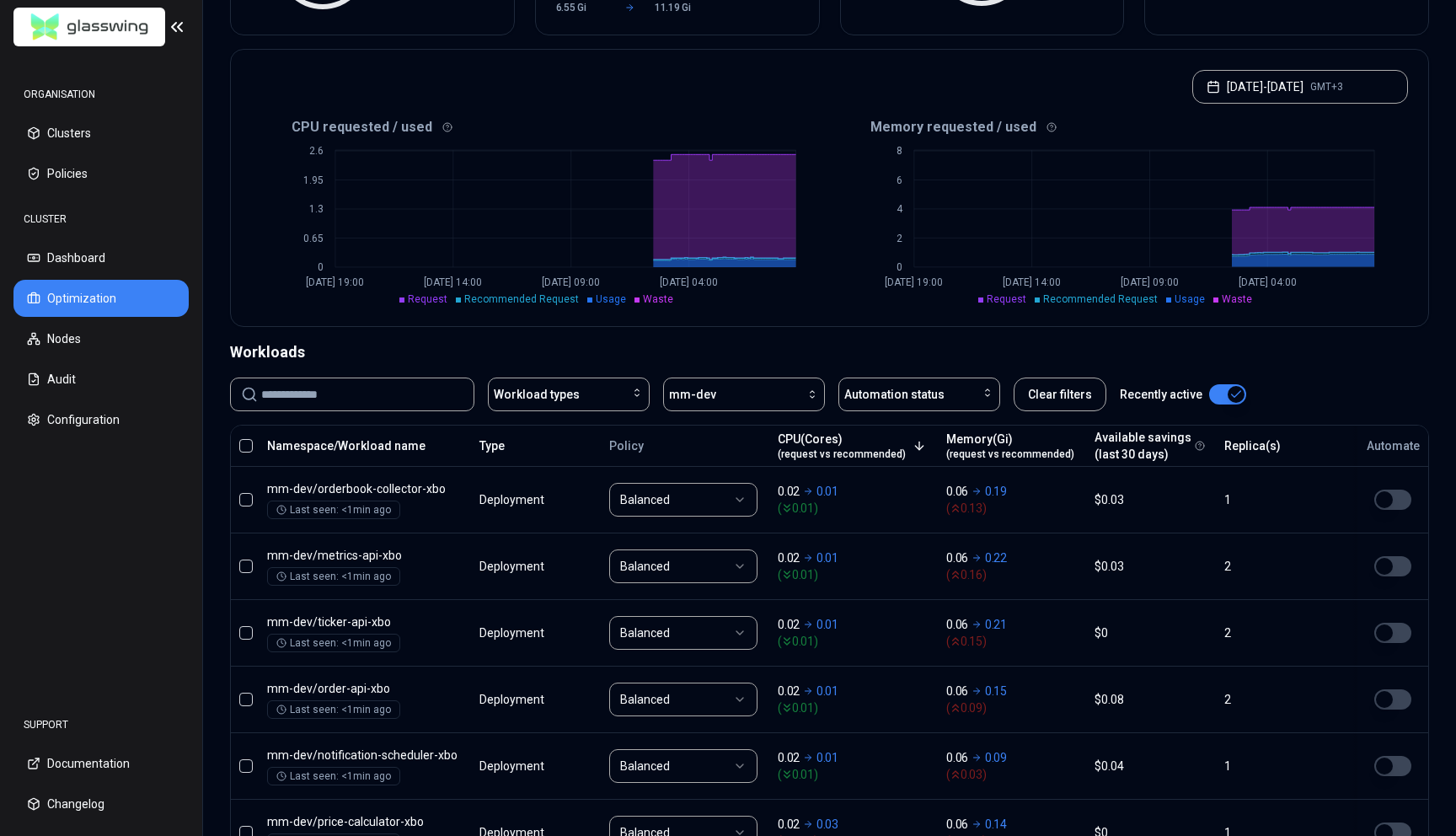
click at [841, 448] on span "(request vs recommended)" at bounding box center [842, 455] width 128 height 14
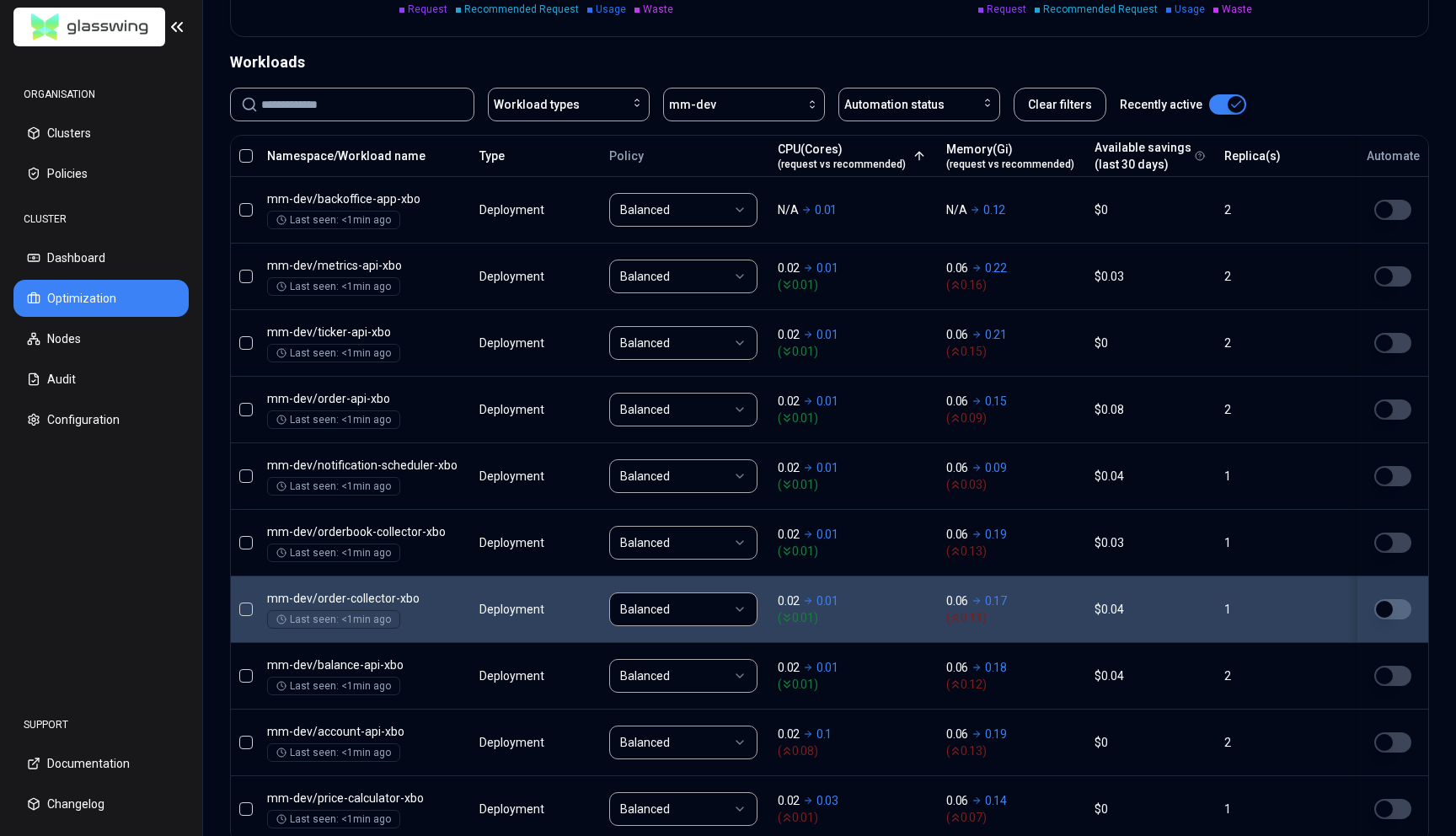
scroll to position [685, 0]
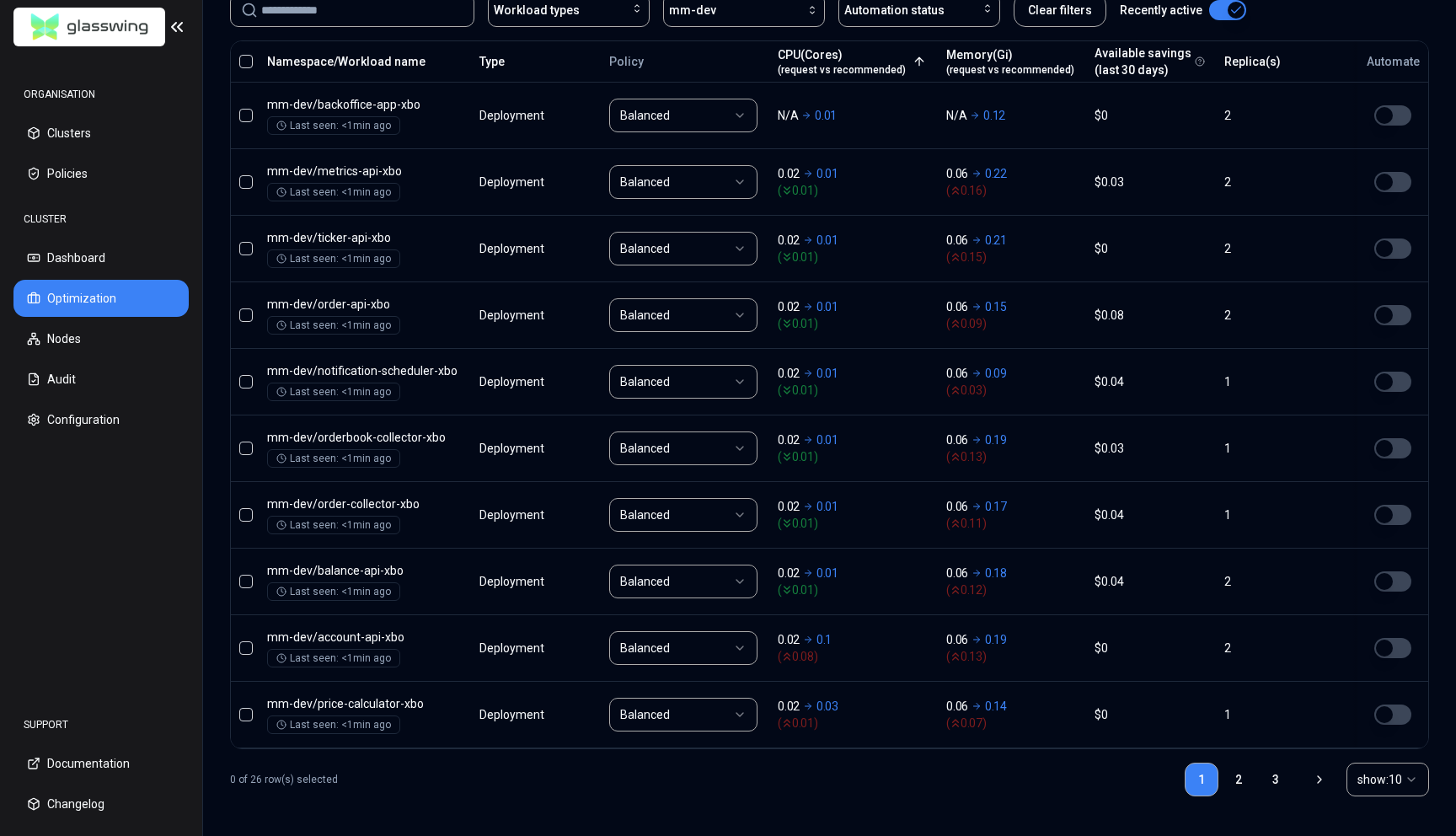
click at [1431, 784] on div "Optimization Efficiency score 19 % CPU 19% MEM 18% Resources (excess) 1.41 Core…" at bounding box center [829, 130] width 1253 height 1414
click at [1413, 783] on html "ORGANISATION Clusters Policies CLUSTER Dashboard Optimization Nodes Audit Confi…" at bounding box center [728, 418] width 1456 height 836
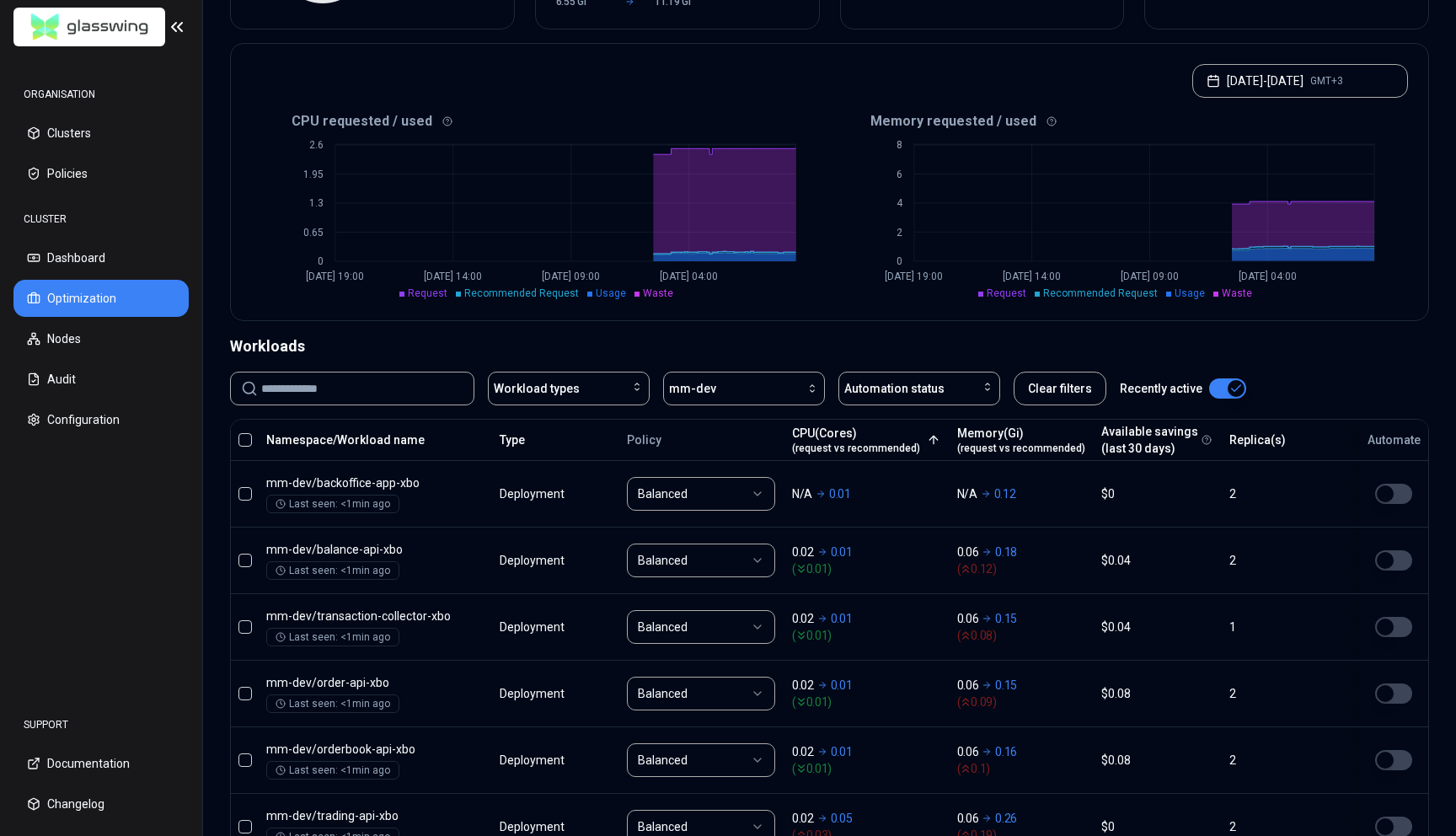
scroll to position [0, 0]
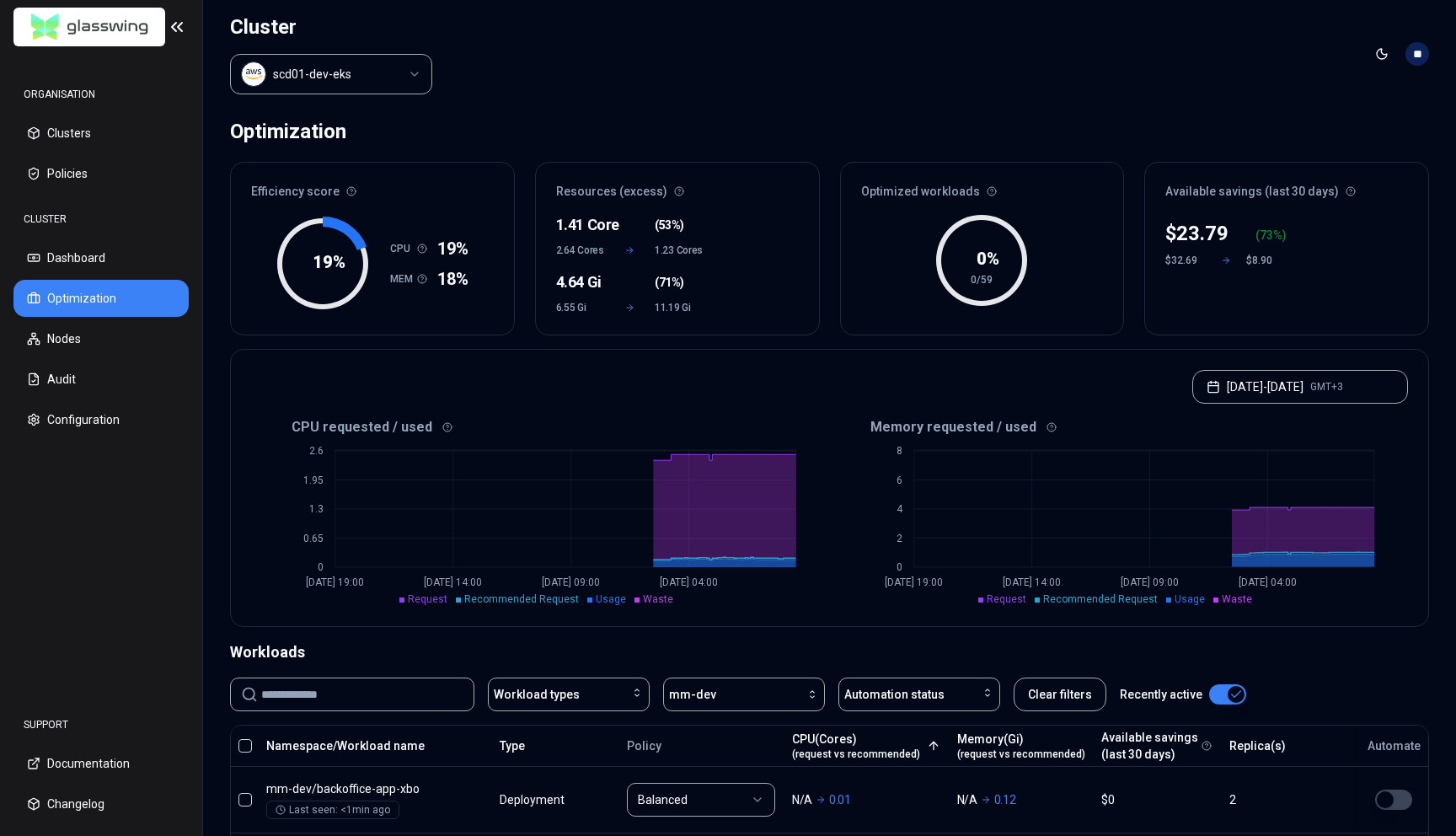
click at [387, 697] on input at bounding box center [363, 695] width 202 height 32
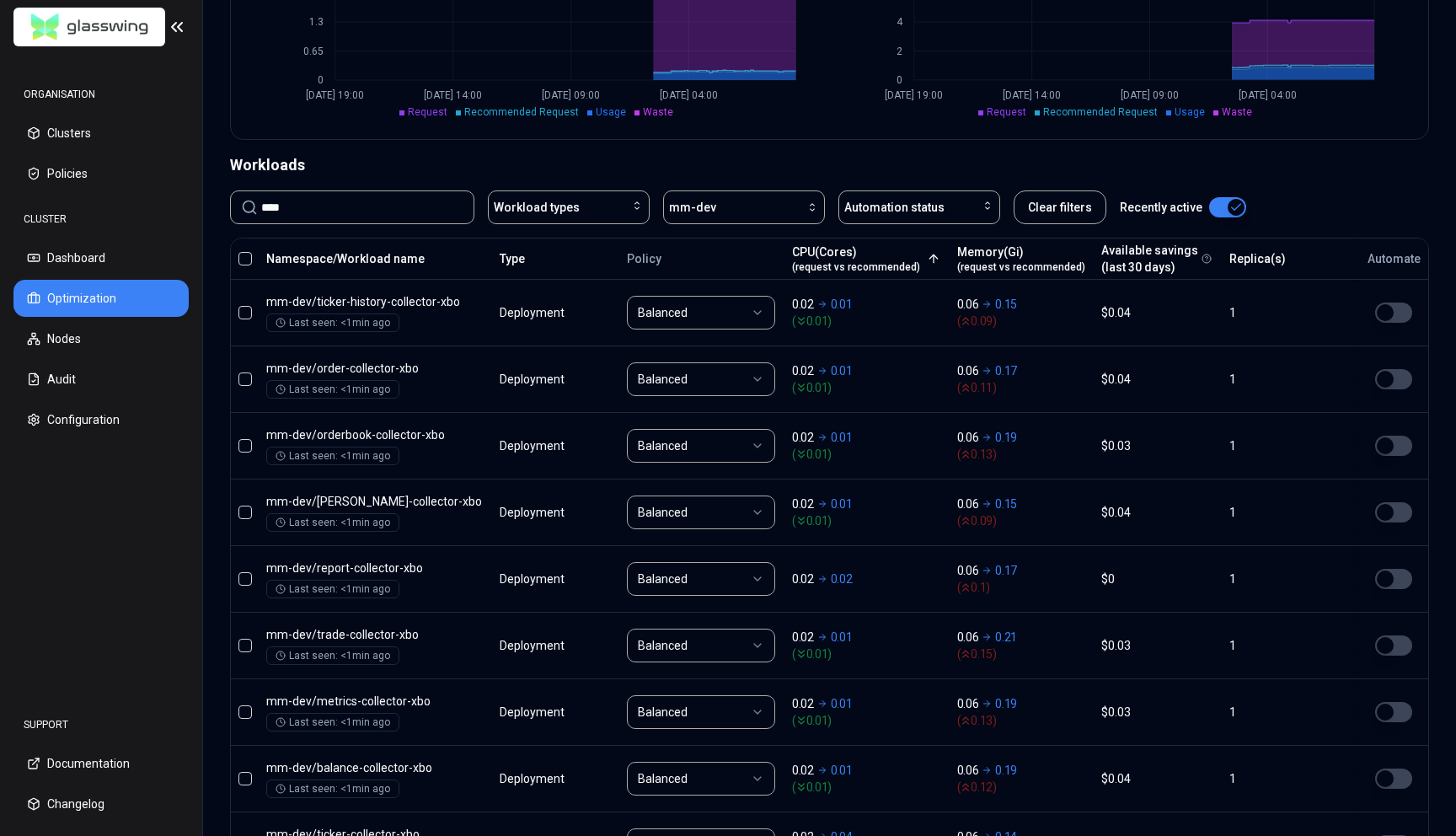
scroll to position [477, 0]
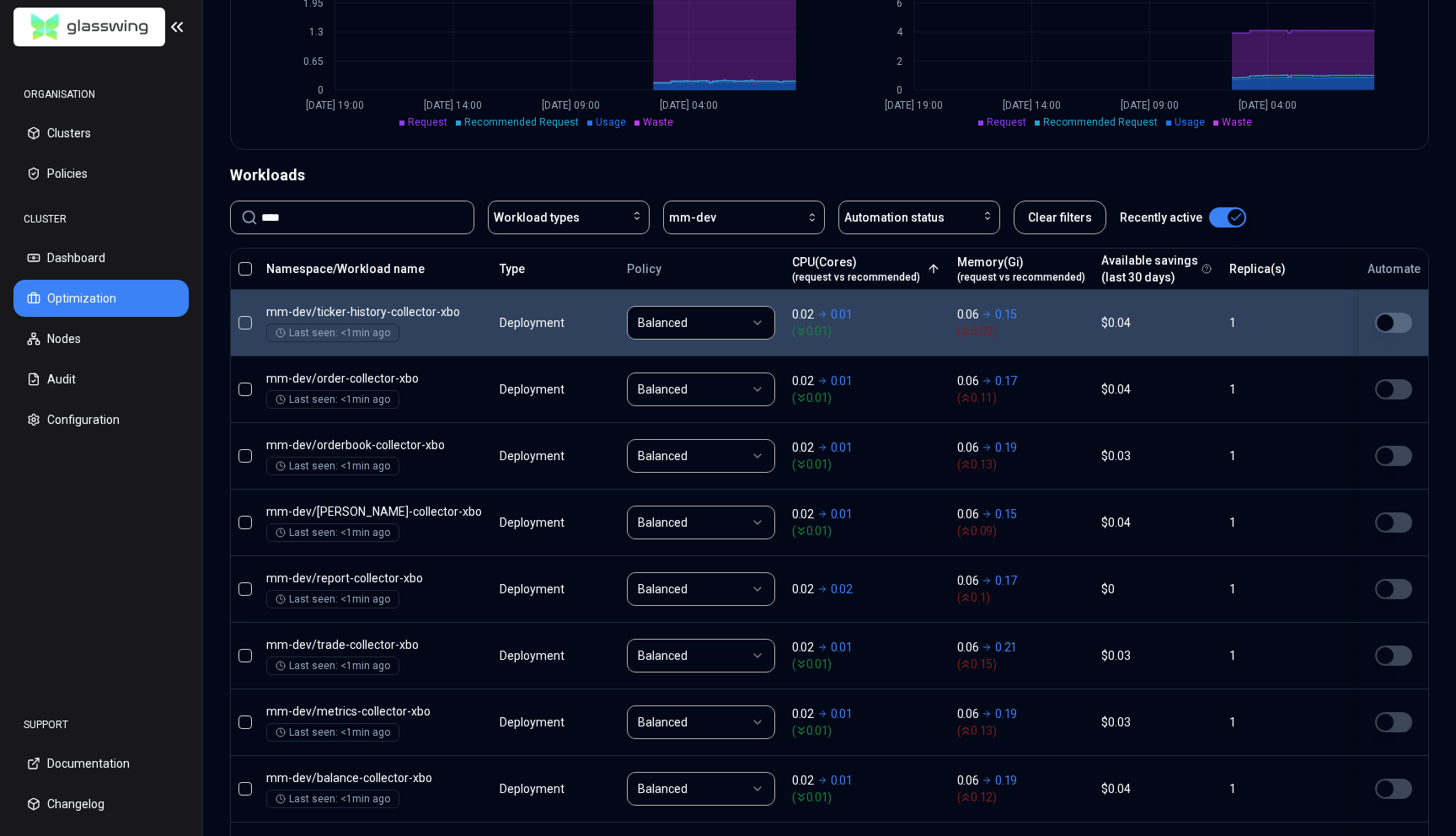
type input "****"
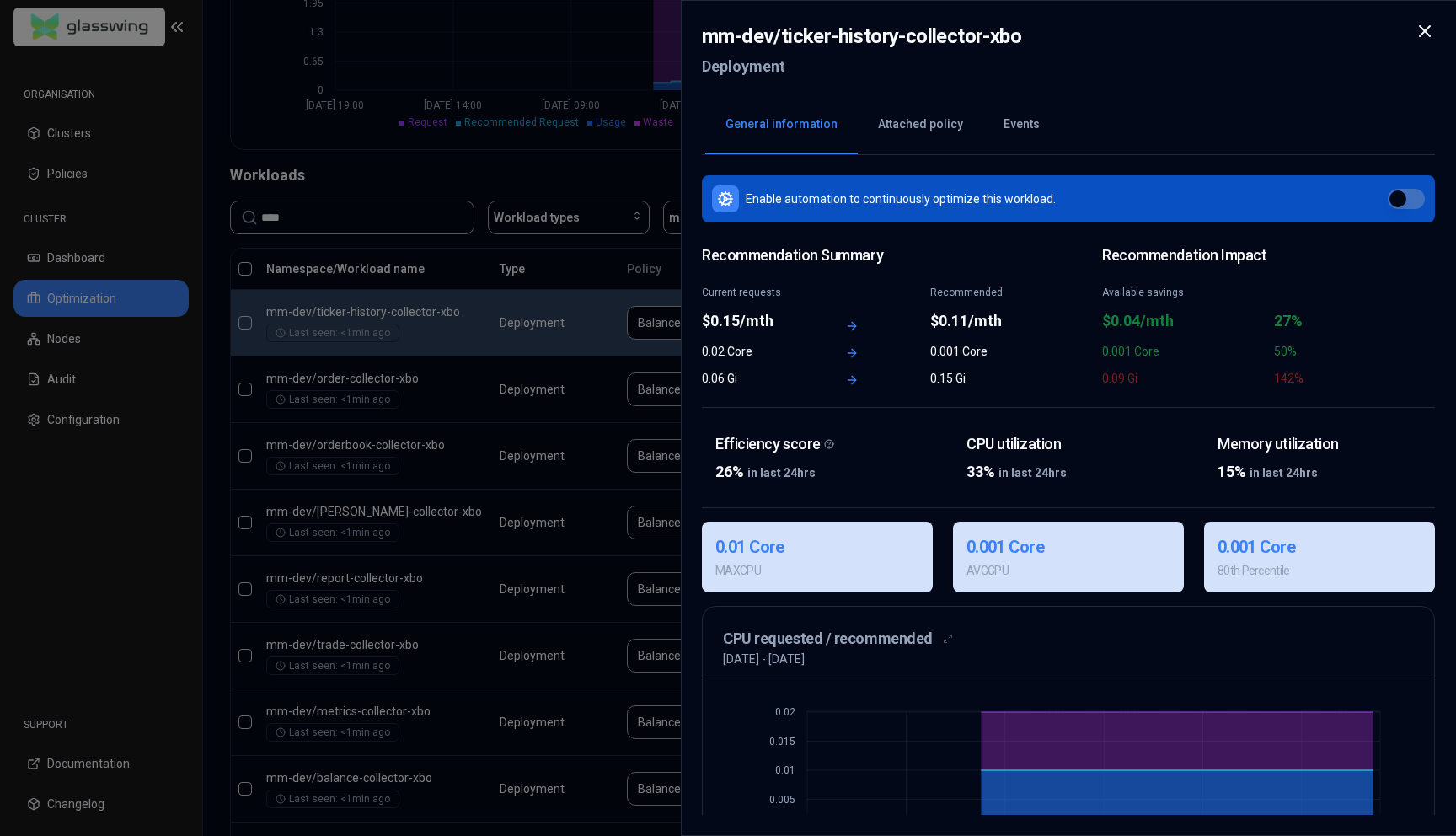
click at [1421, 37] on icon at bounding box center [1425, 31] width 20 height 20
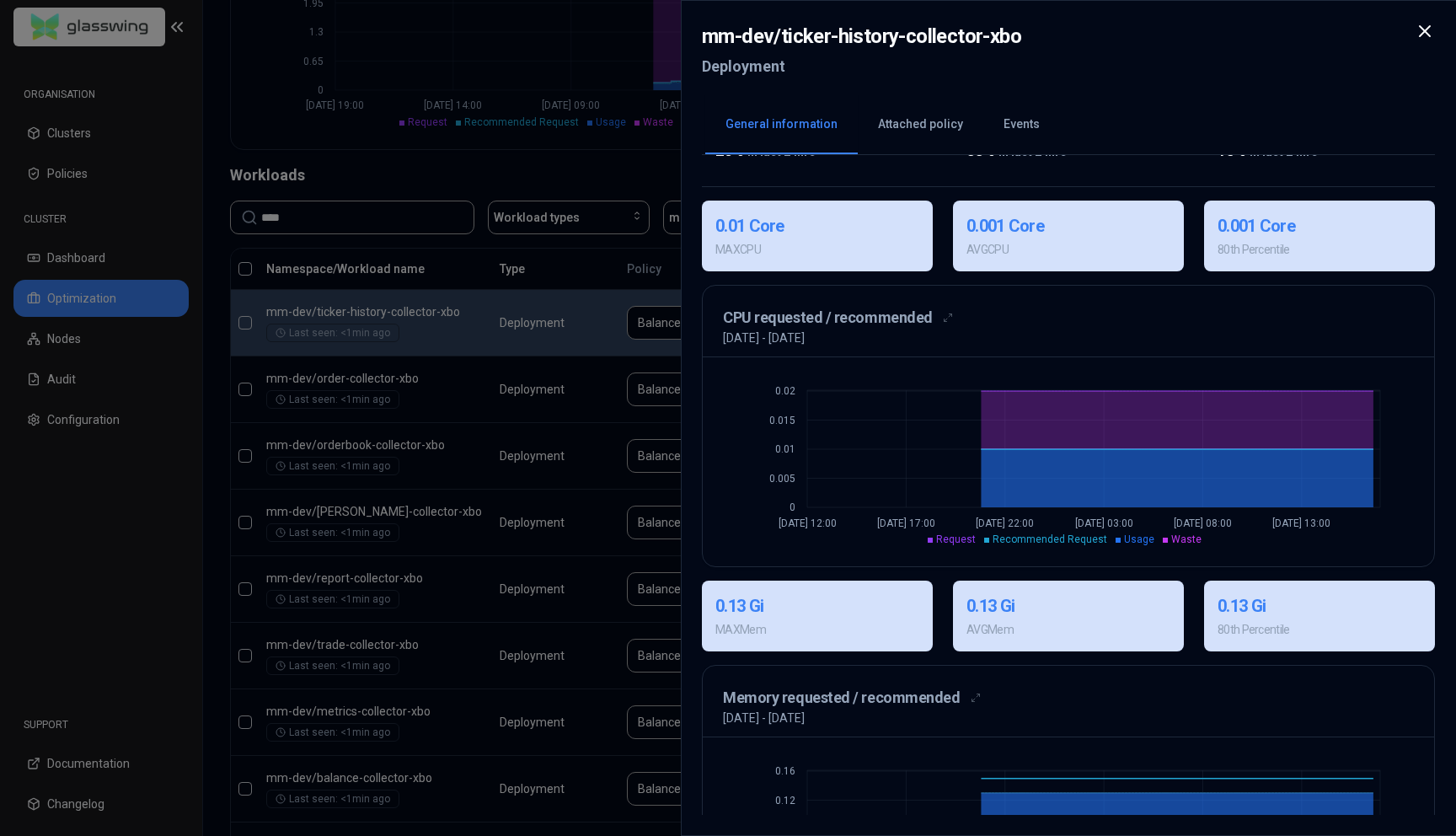
scroll to position [454, 0]
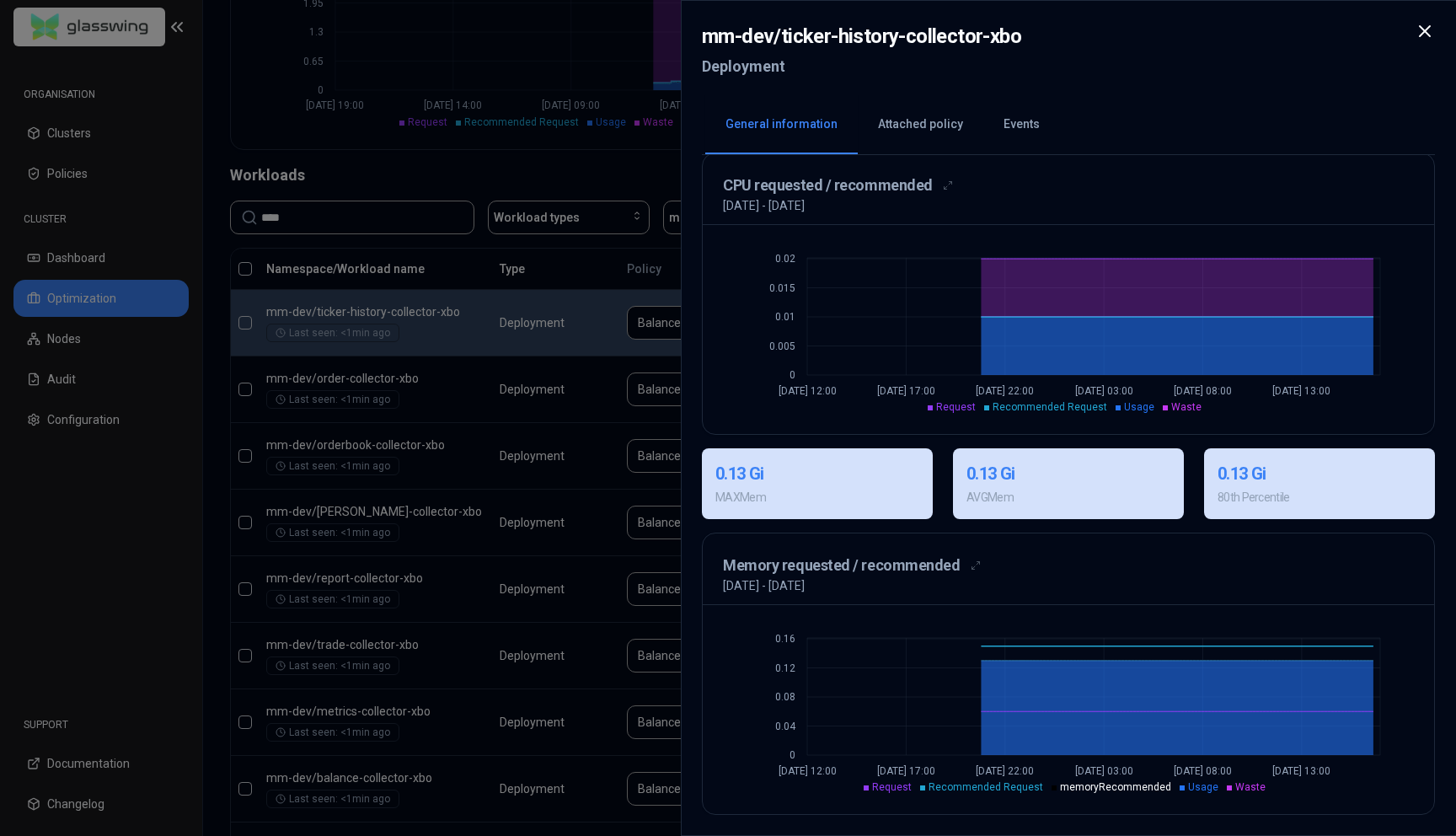
click at [1055, 524] on div "Enable automation to continuously optimize this workload. Recommendation Summar…" at bounding box center [1068, 485] width 733 height 660
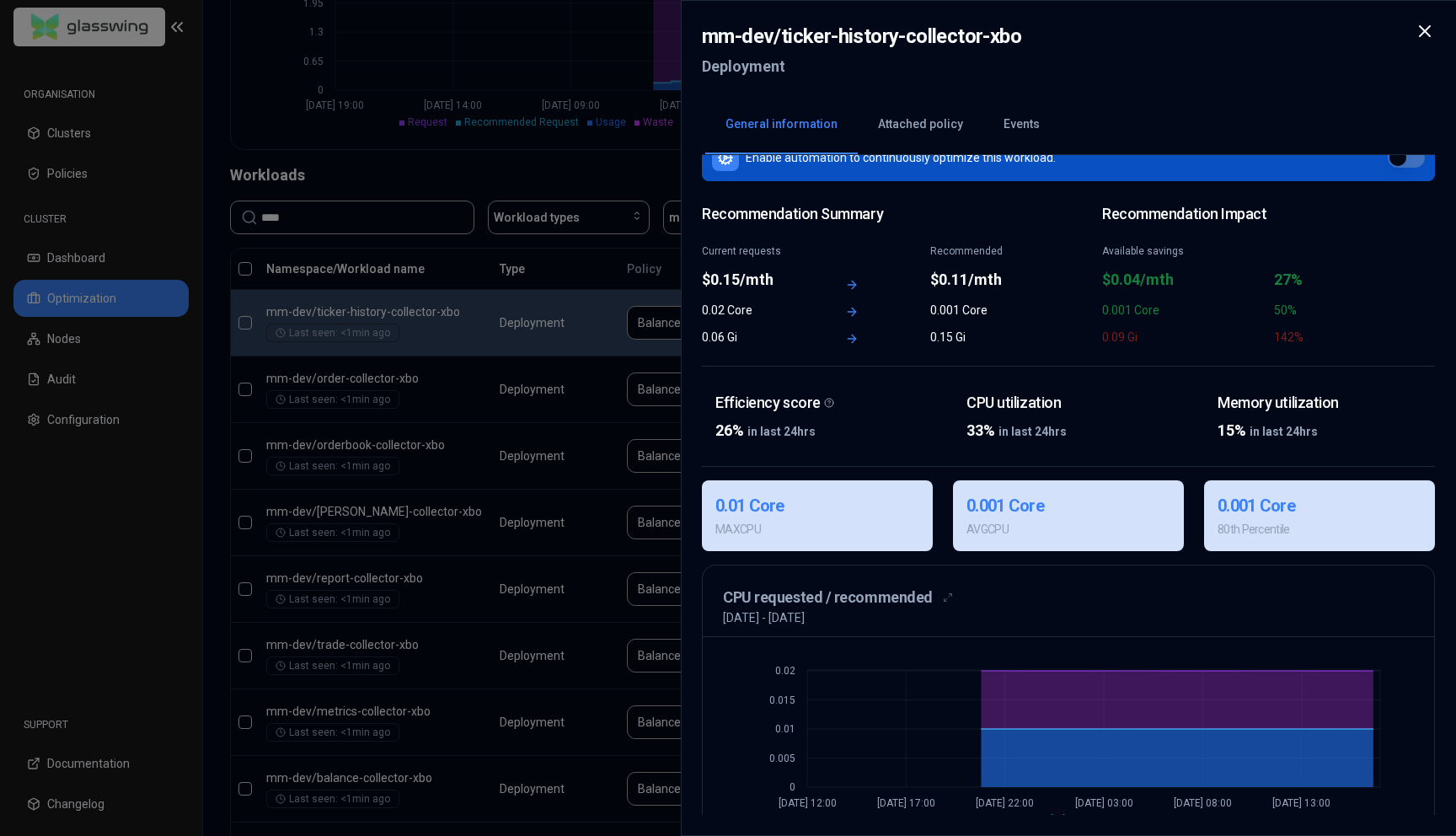
scroll to position [0, 0]
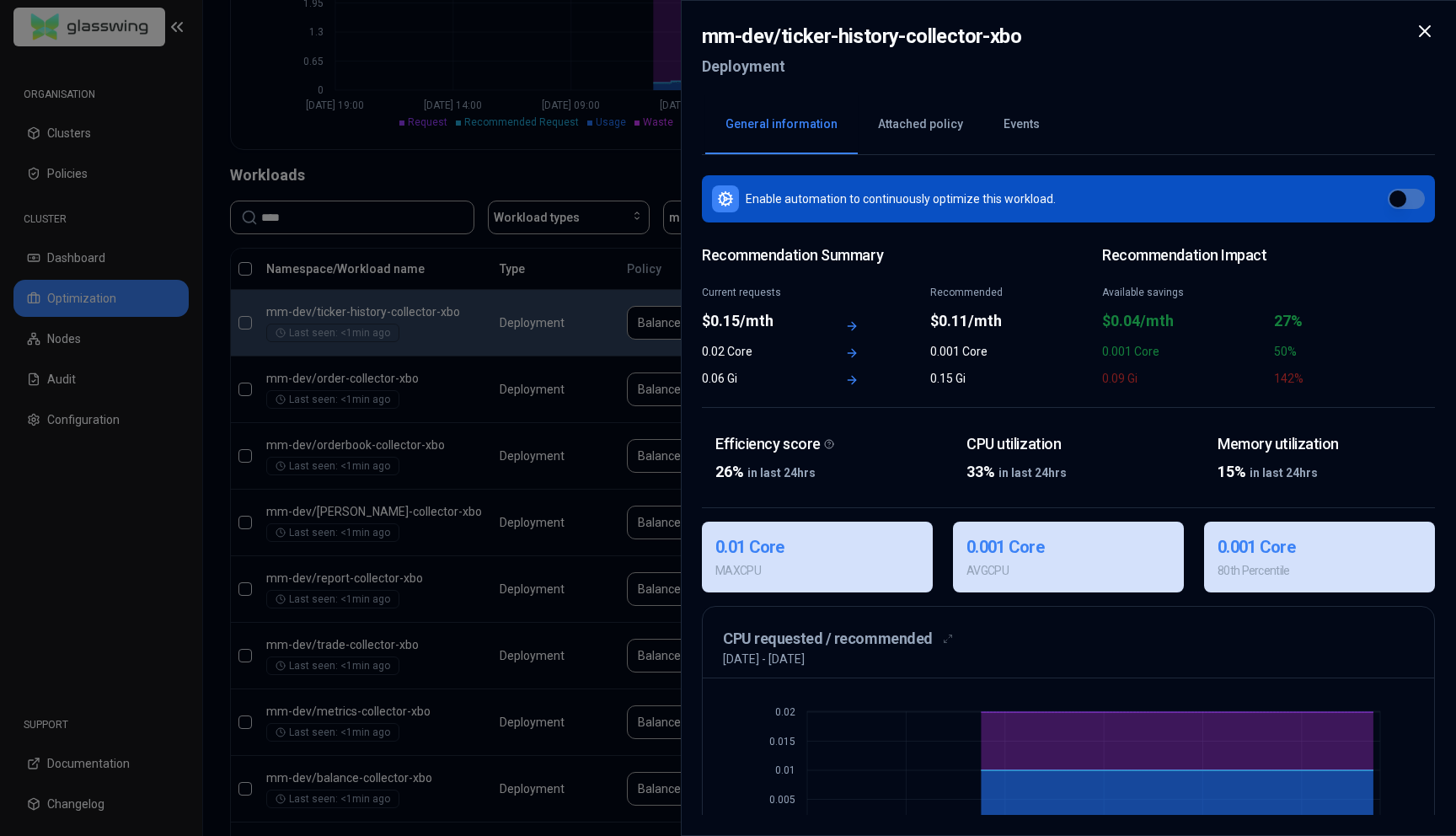
click at [1423, 26] on icon at bounding box center [1425, 31] width 20 height 20
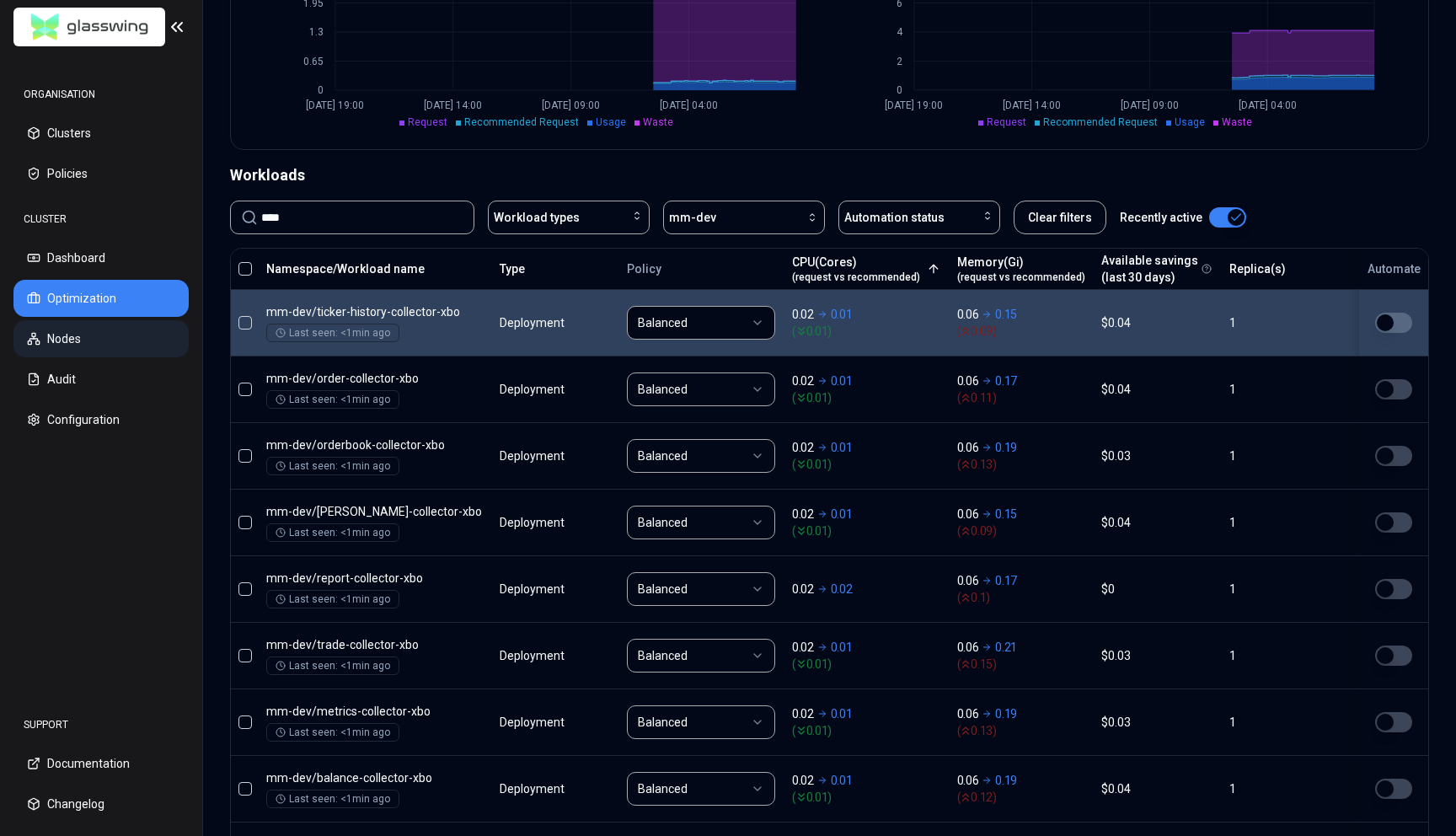
click at [53, 336] on button "Nodes" at bounding box center [101, 339] width 175 height 37
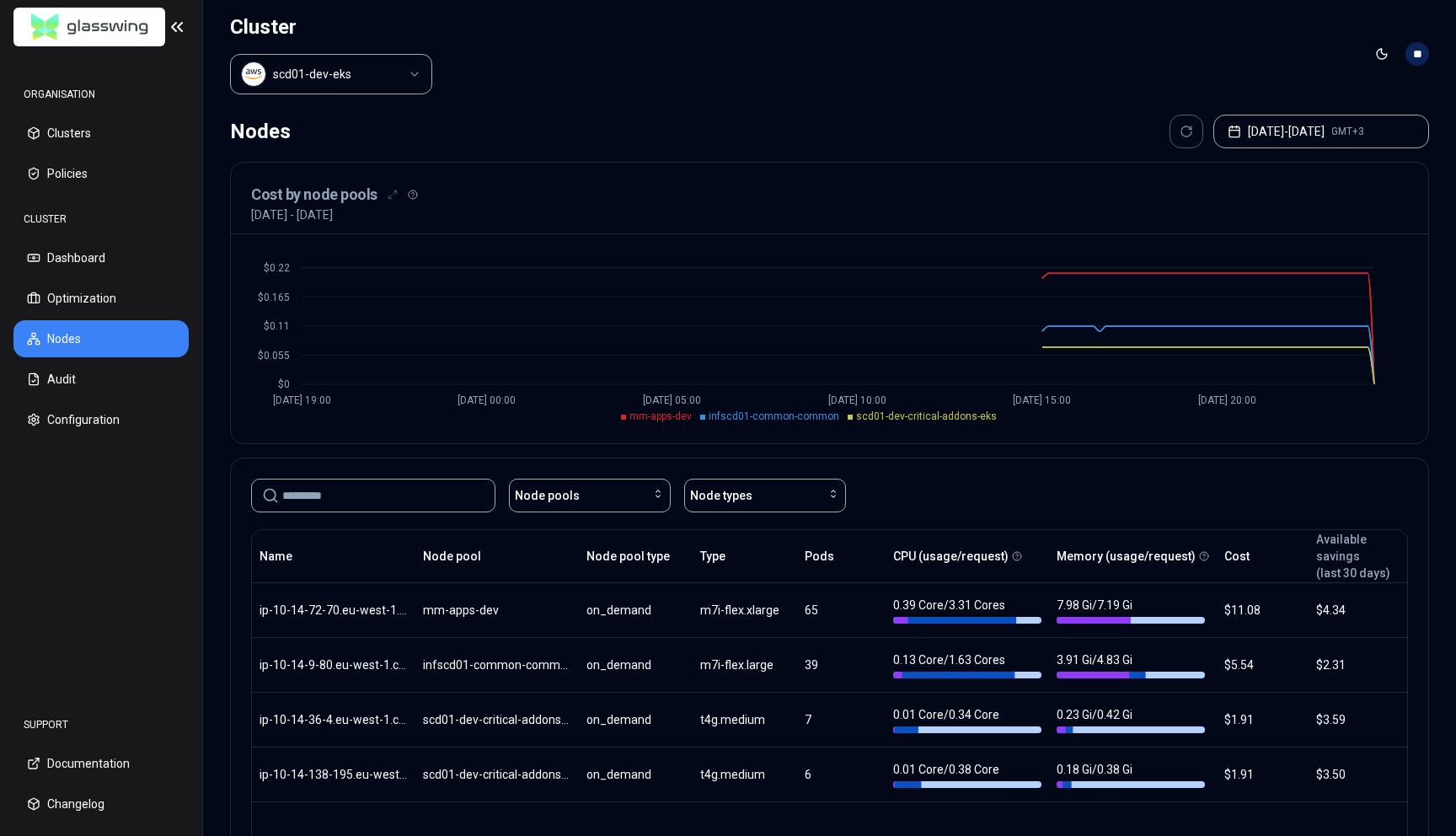
scroll to position [126, 0]
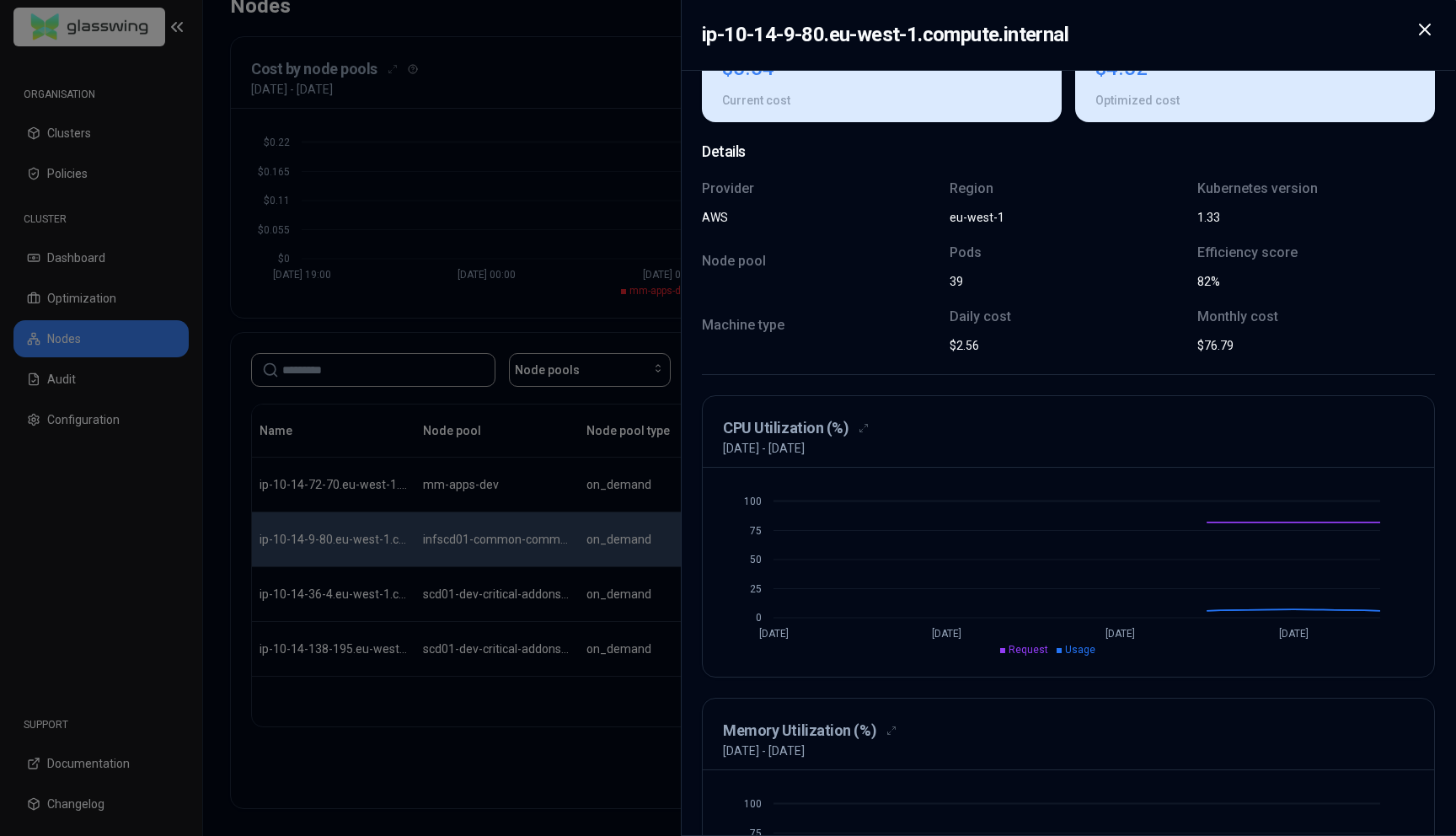
scroll to position [261, 0]
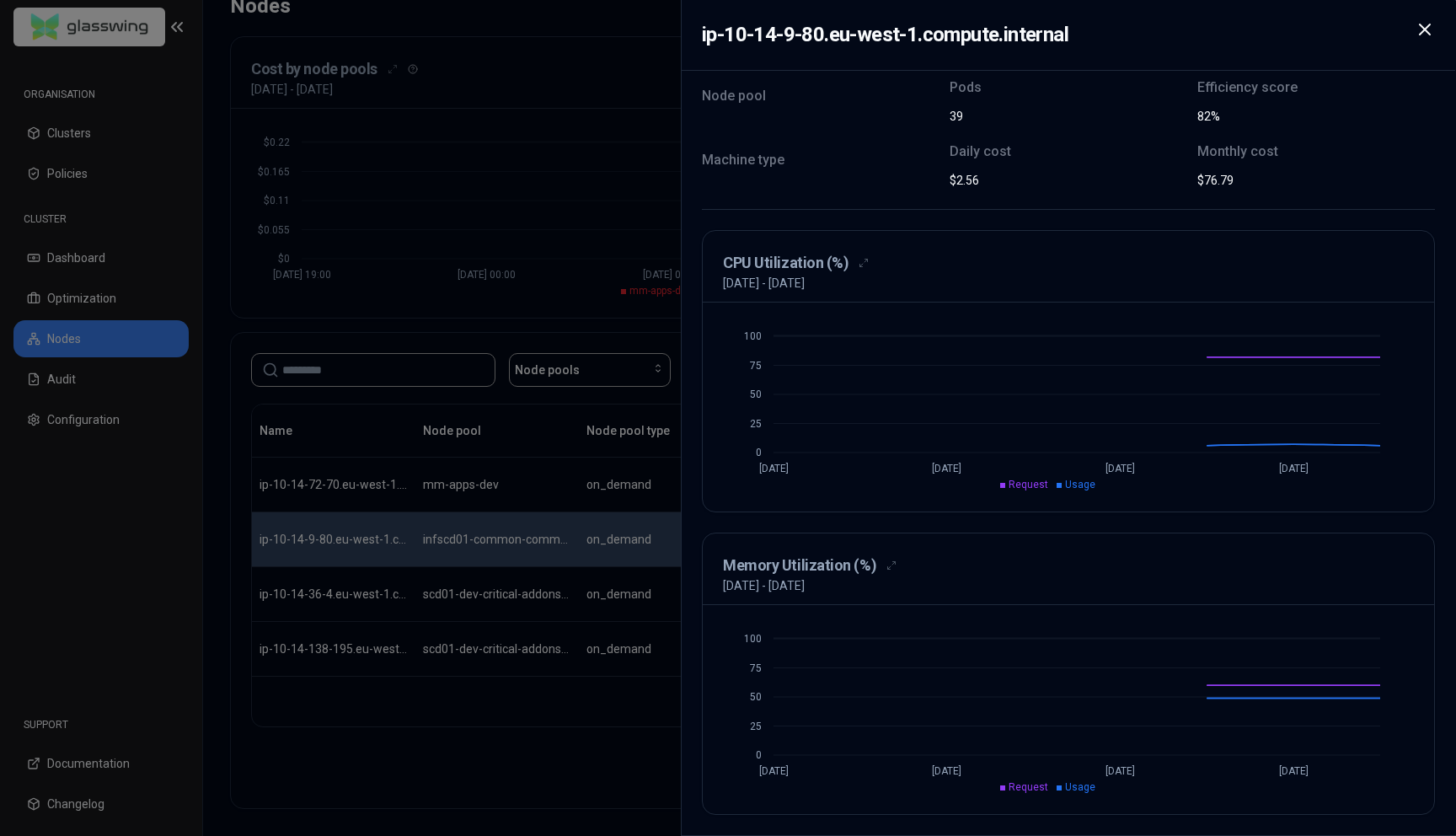
click at [538, 406] on div at bounding box center [728, 418] width 1456 height 836
